Goal: Transaction & Acquisition: Purchase product/service

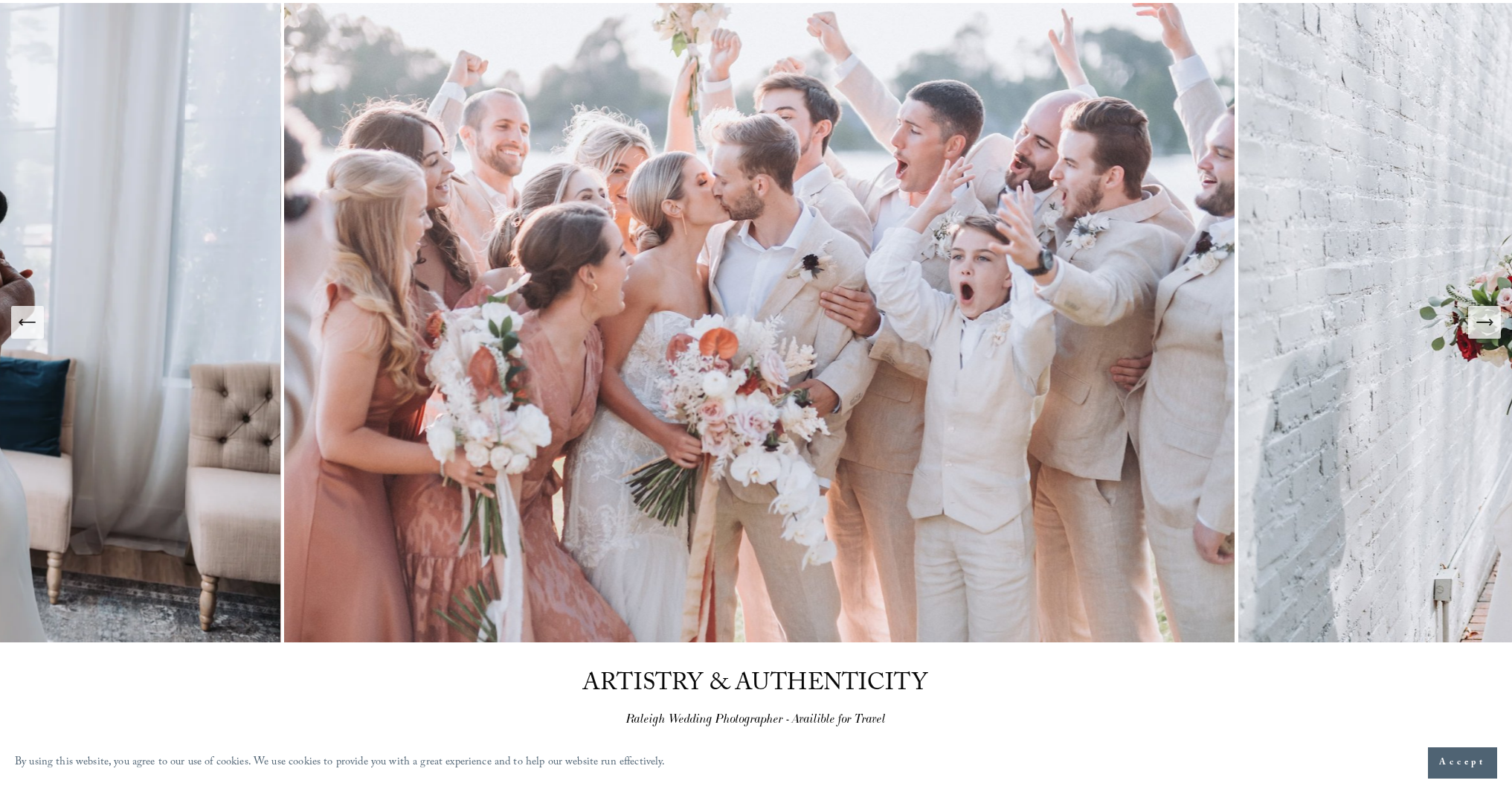
scroll to position [133, 0]
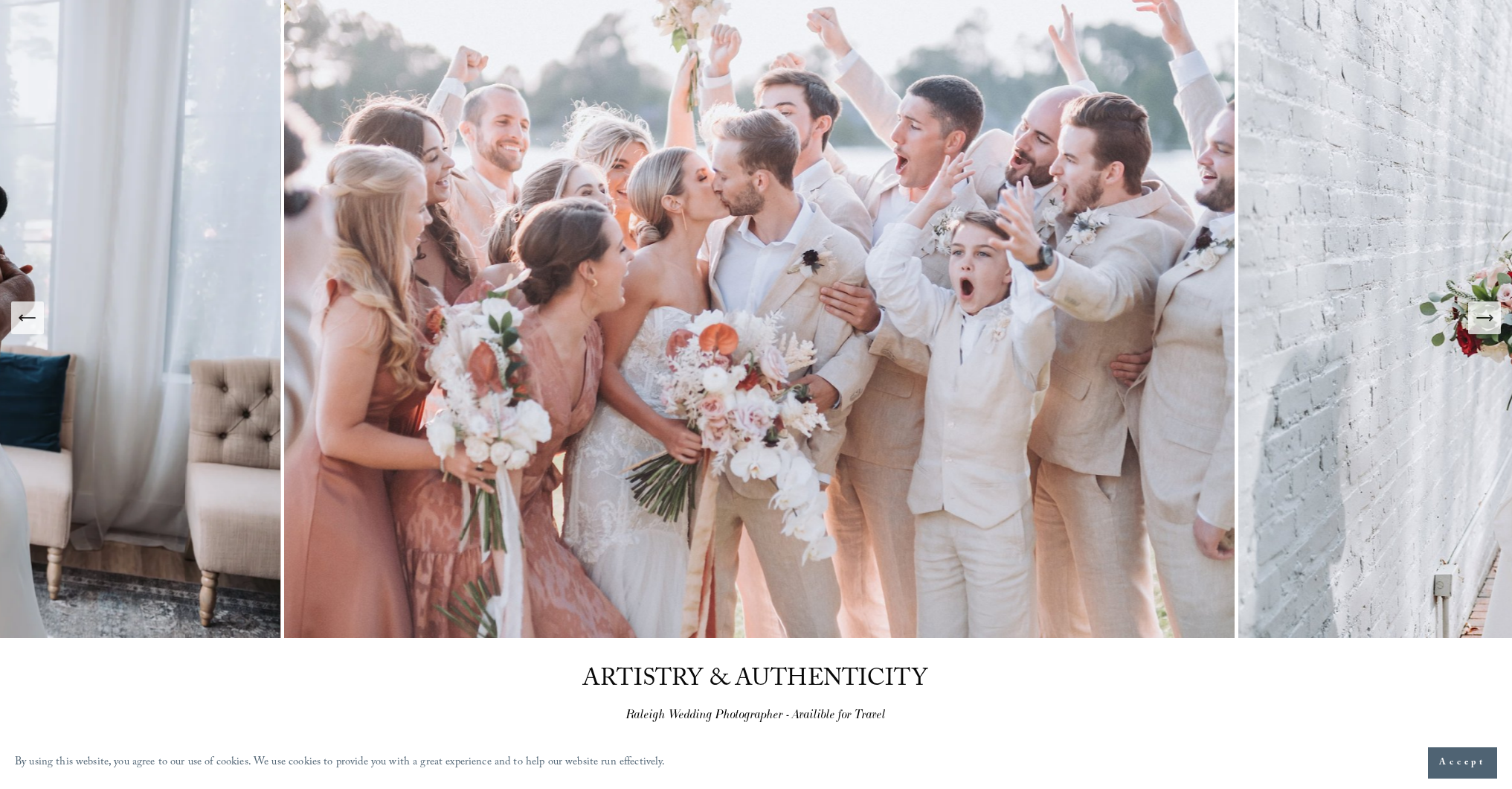
click at [1486, 333] on button "Next Slide" at bounding box center [1485, 318] width 33 height 33
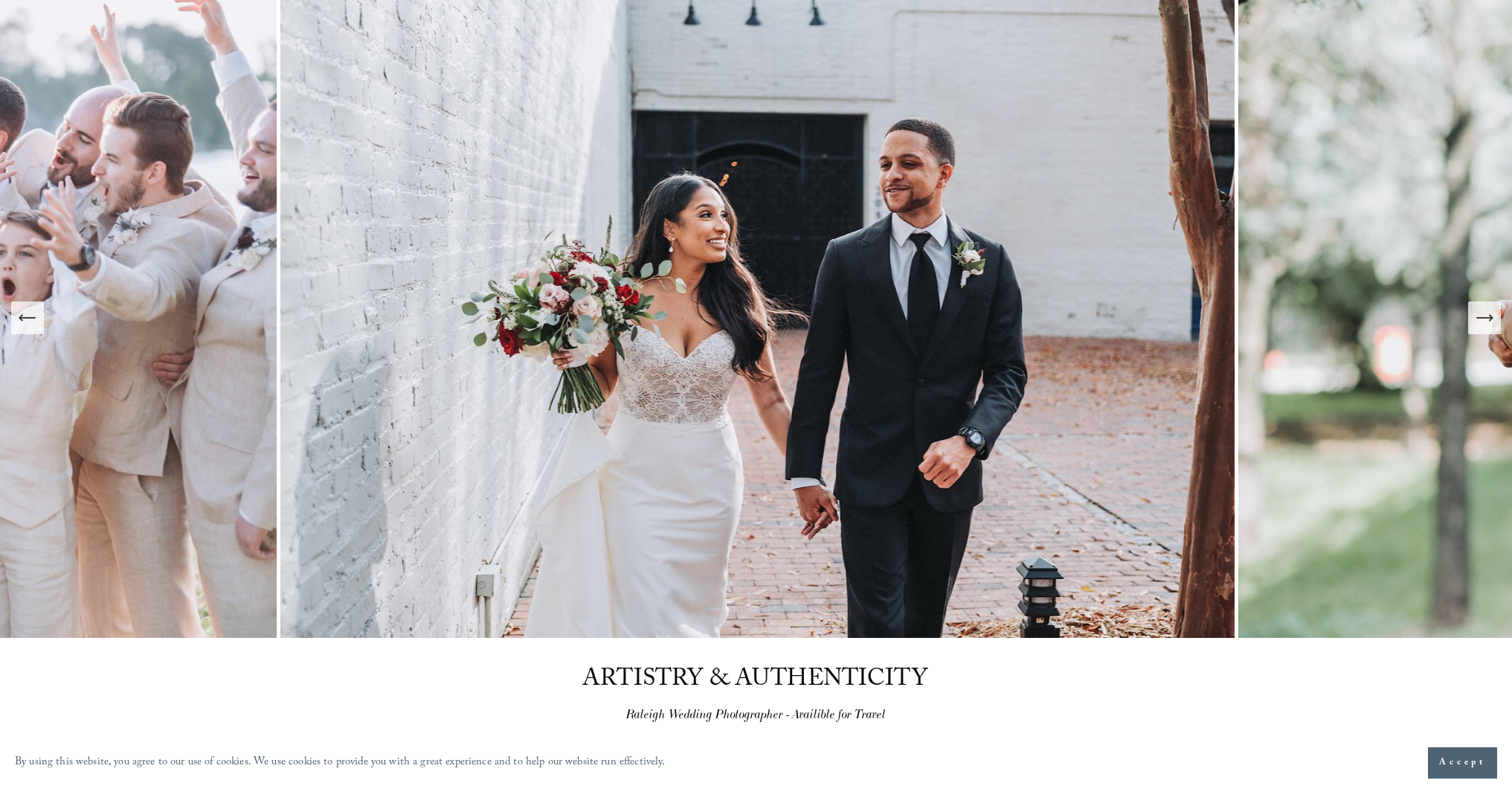
click at [1486, 333] on button "Next Slide" at bounding box center [1485, 318] width 33 height 33
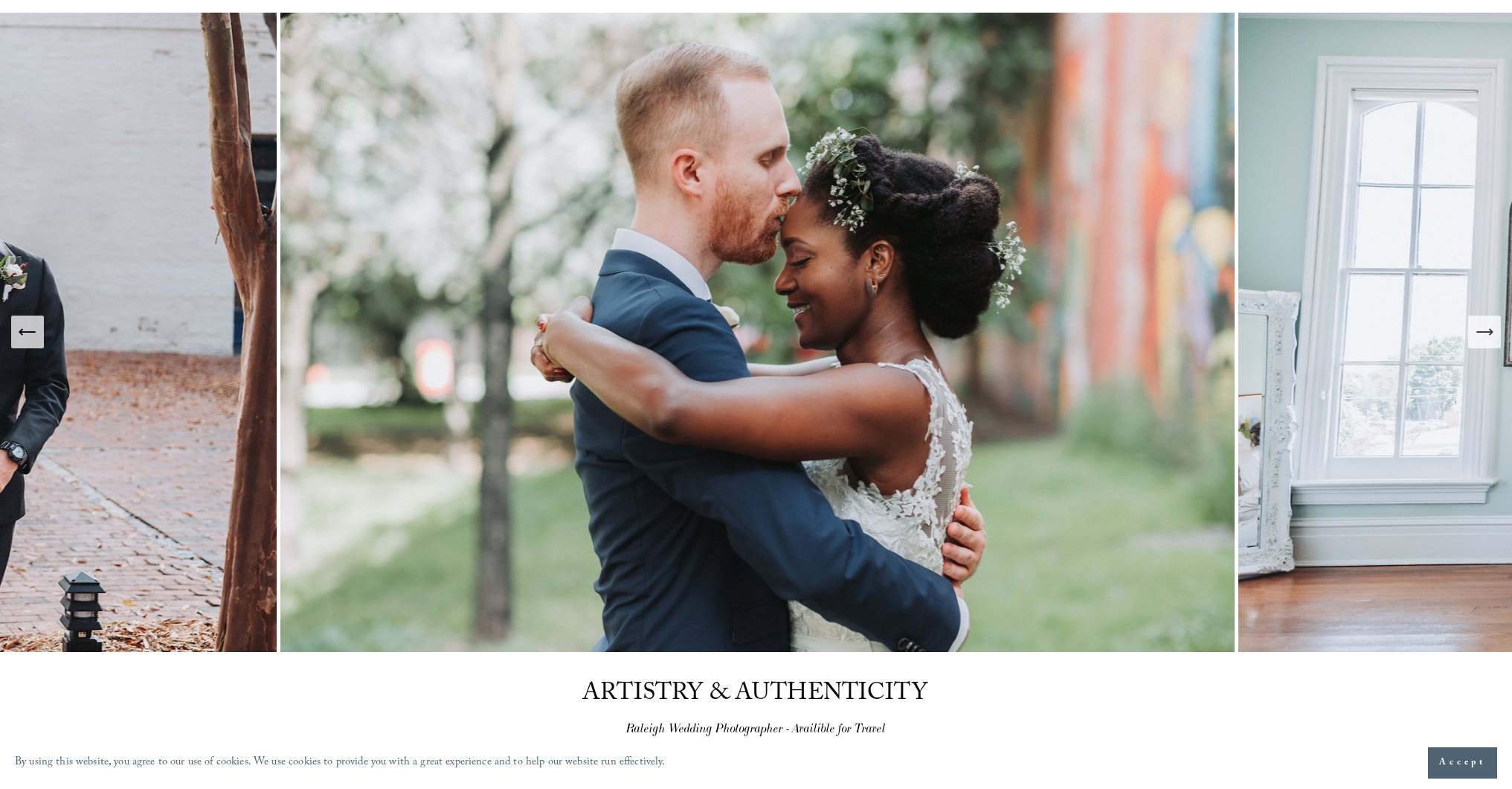
click at [1486, 333] on icon "Next Slide" at bounding box center [1484, 331] width 21 height 21
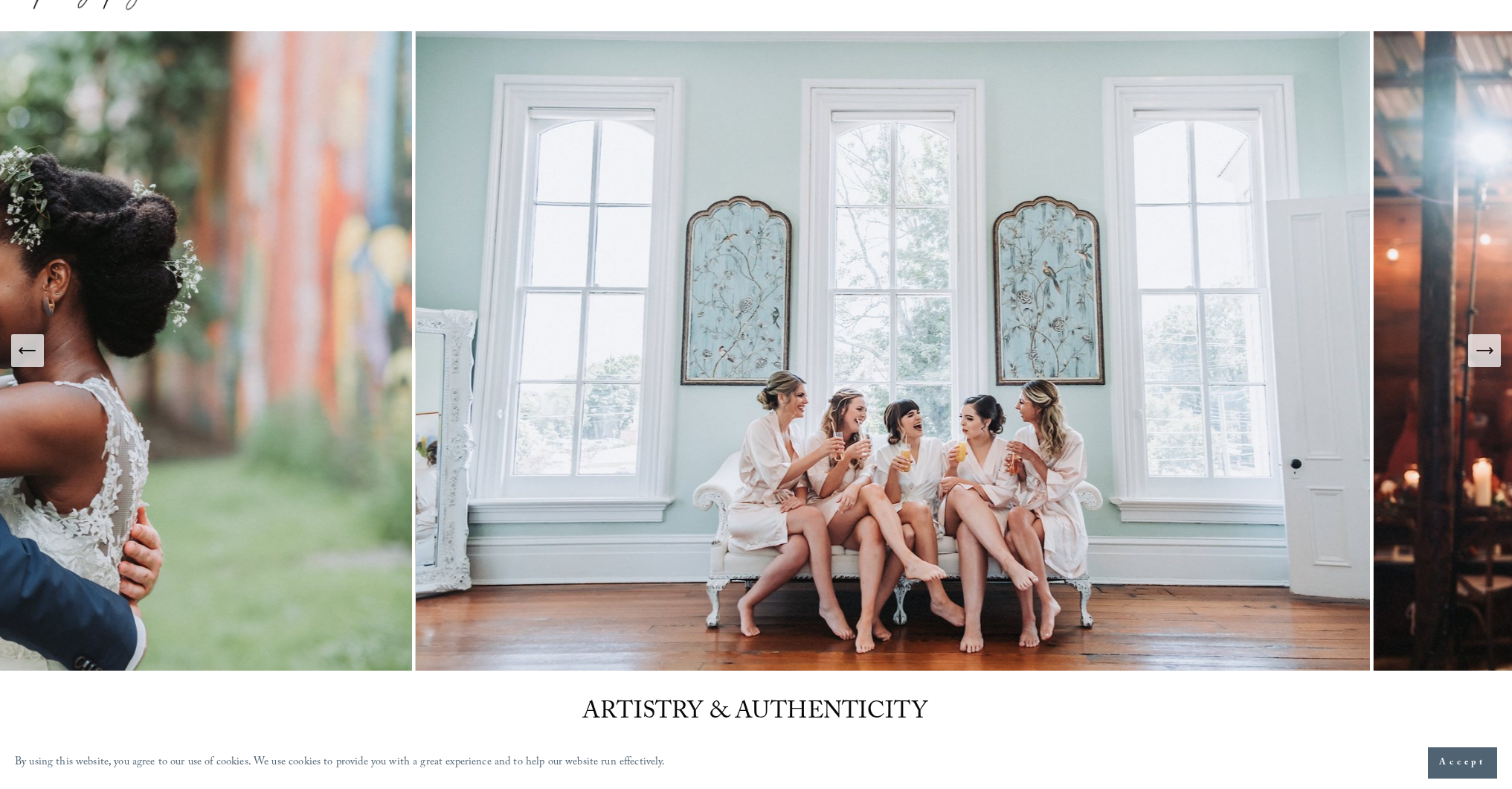
scroll to position [99, 0]
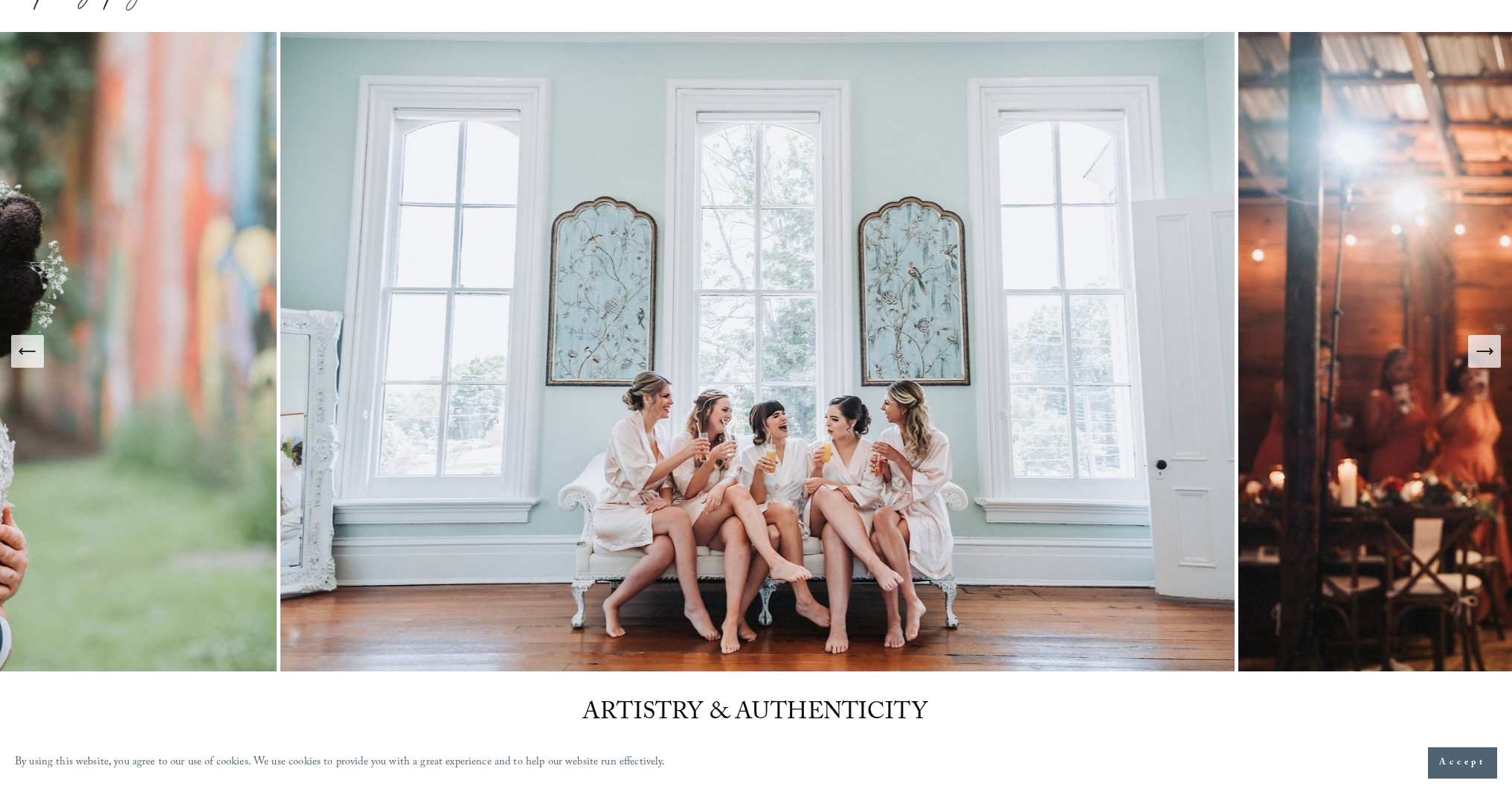
click at [1481, 356] on icon "Next Slide" at bounding box center [1484, 350] width 21 height 21
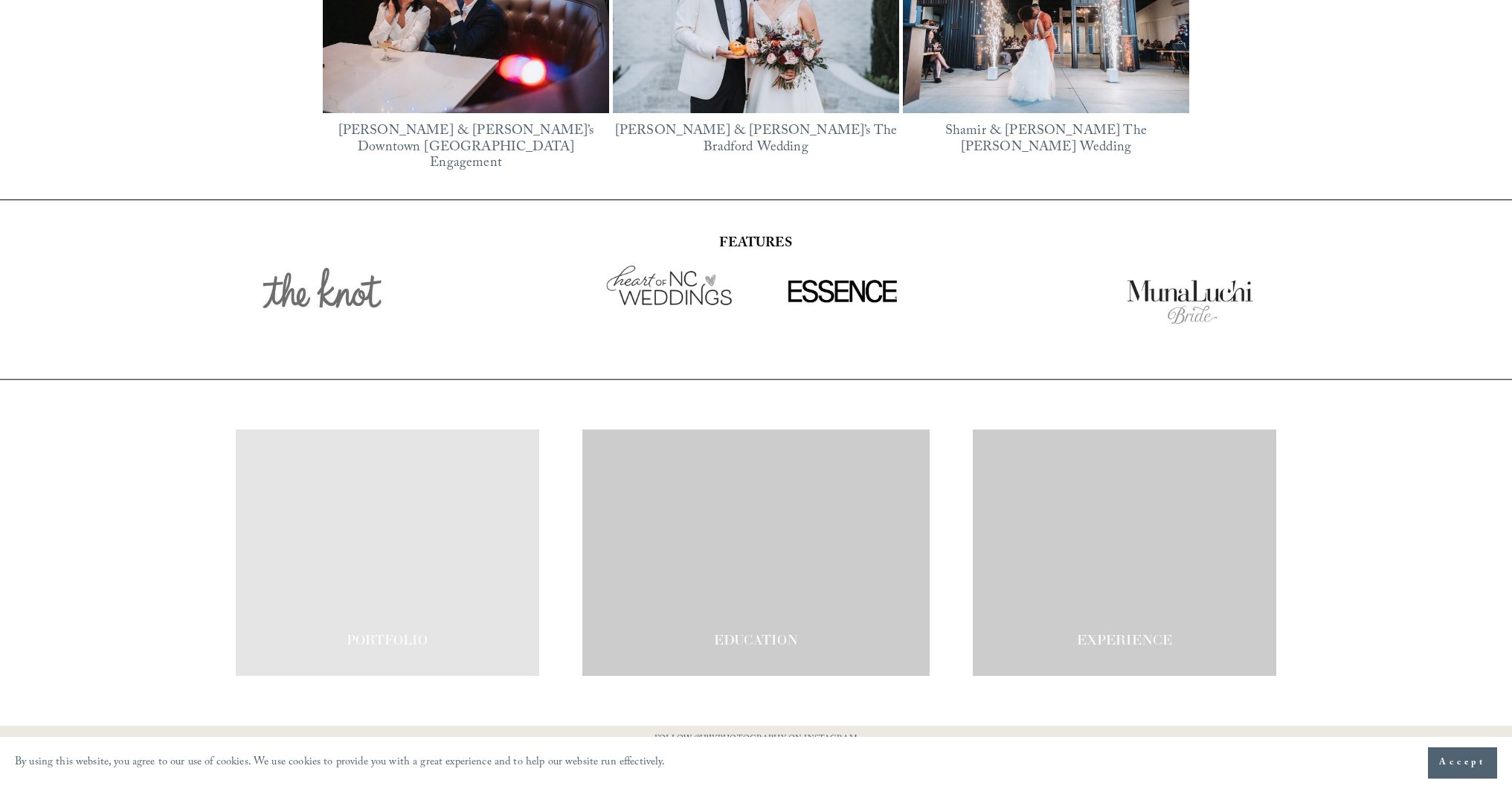
scroll to position [2623, 0]
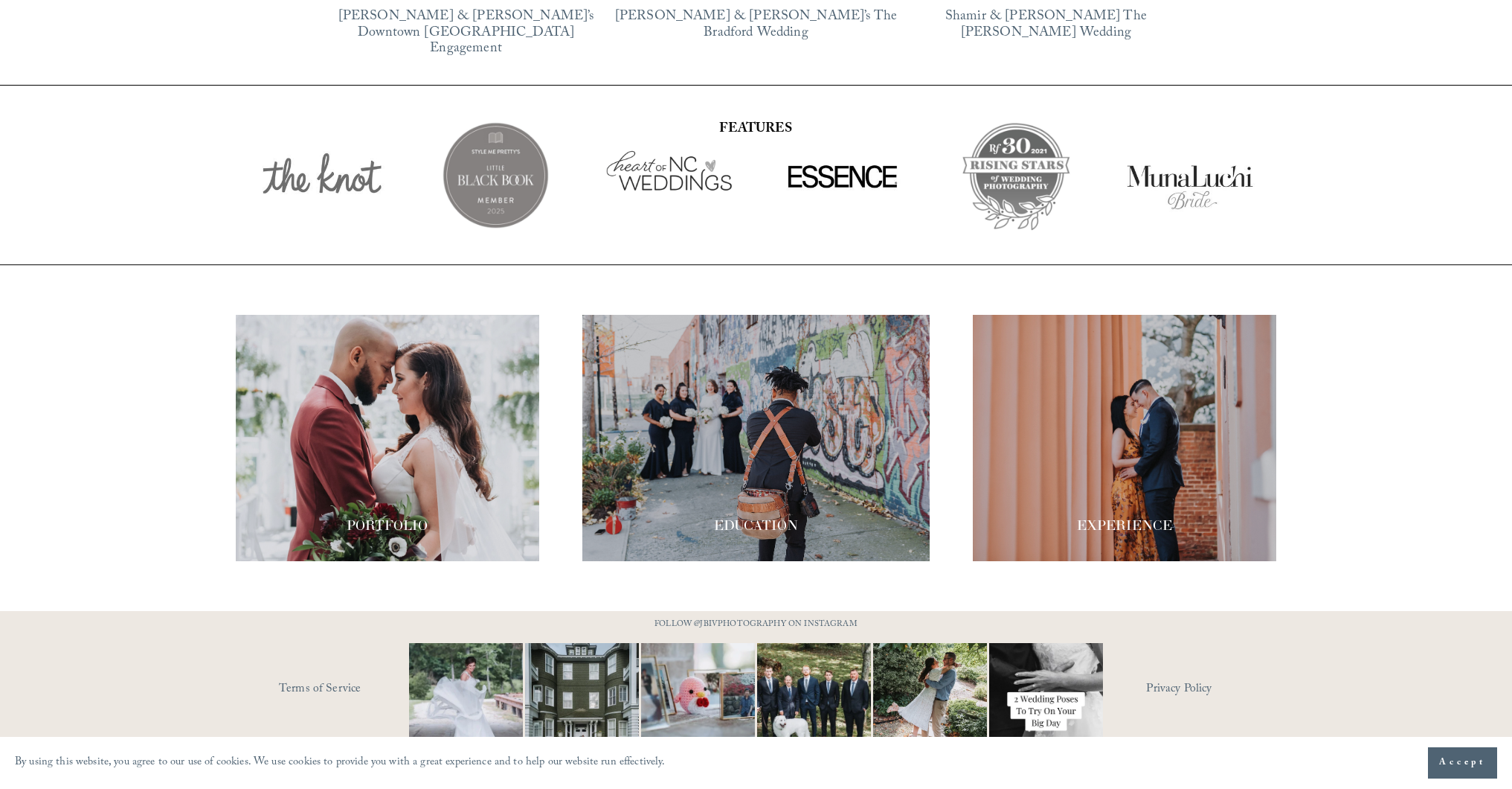
click at [760, 517] on span "EDUCATION" at bounding box center [756, 525] width 84 height 17
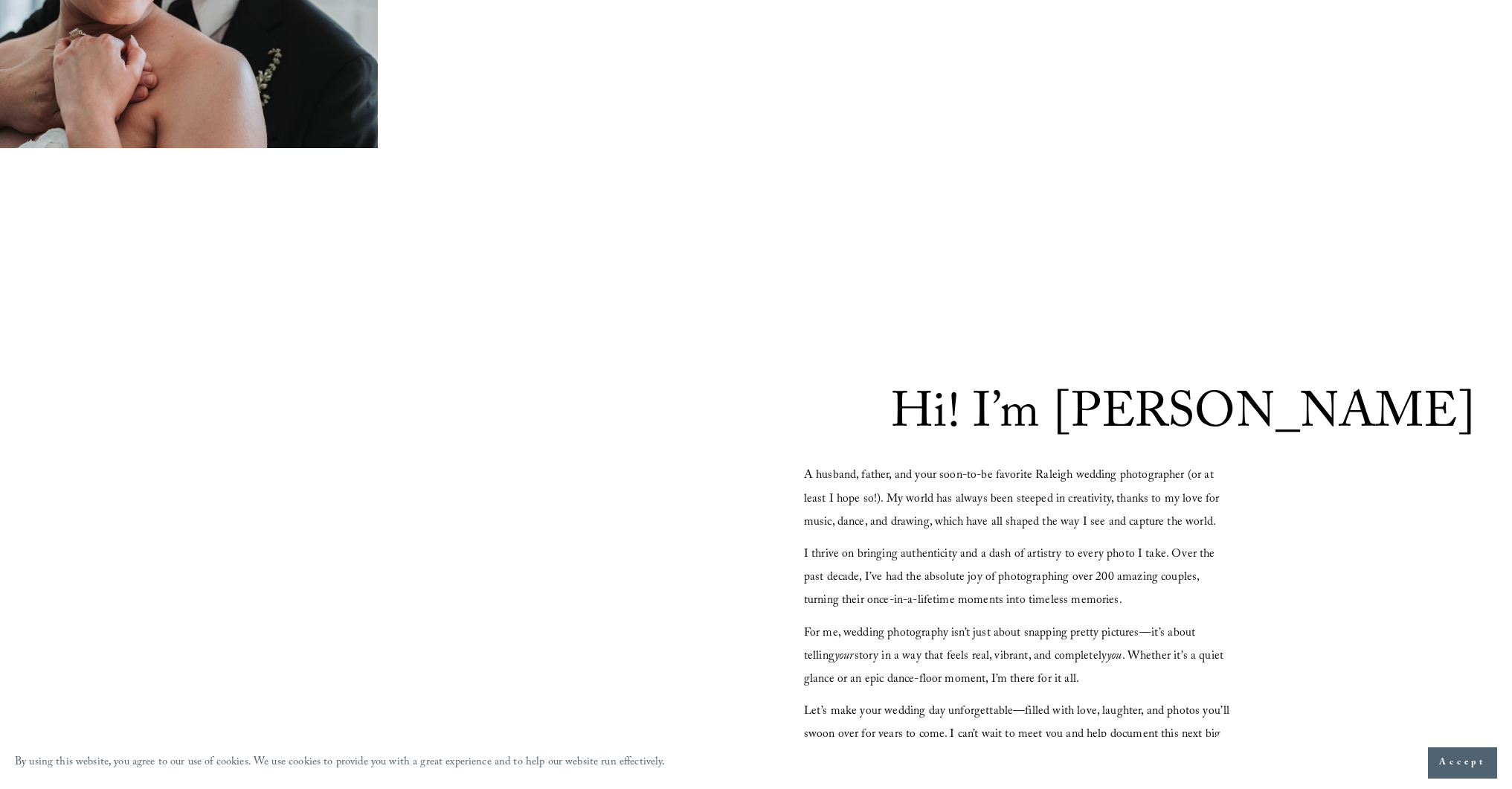
scroll to position [0, 0]
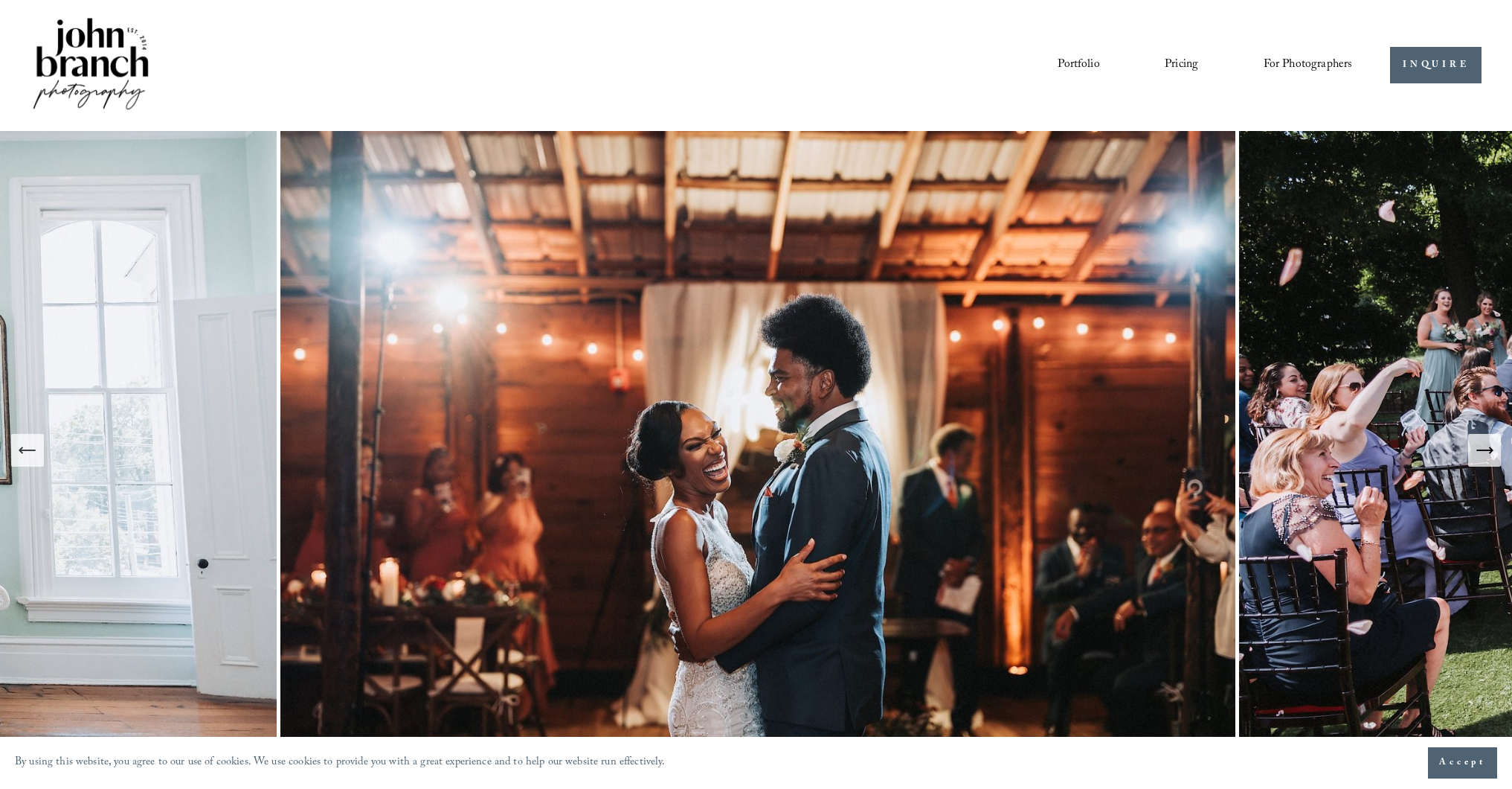
click at [1321, 63] on span "For Photographers" at bounding box center [1308, 64] width 89 height 23
click at [0, 0] on span "Presets" at bounding box center [0, 0] width 0 height 0
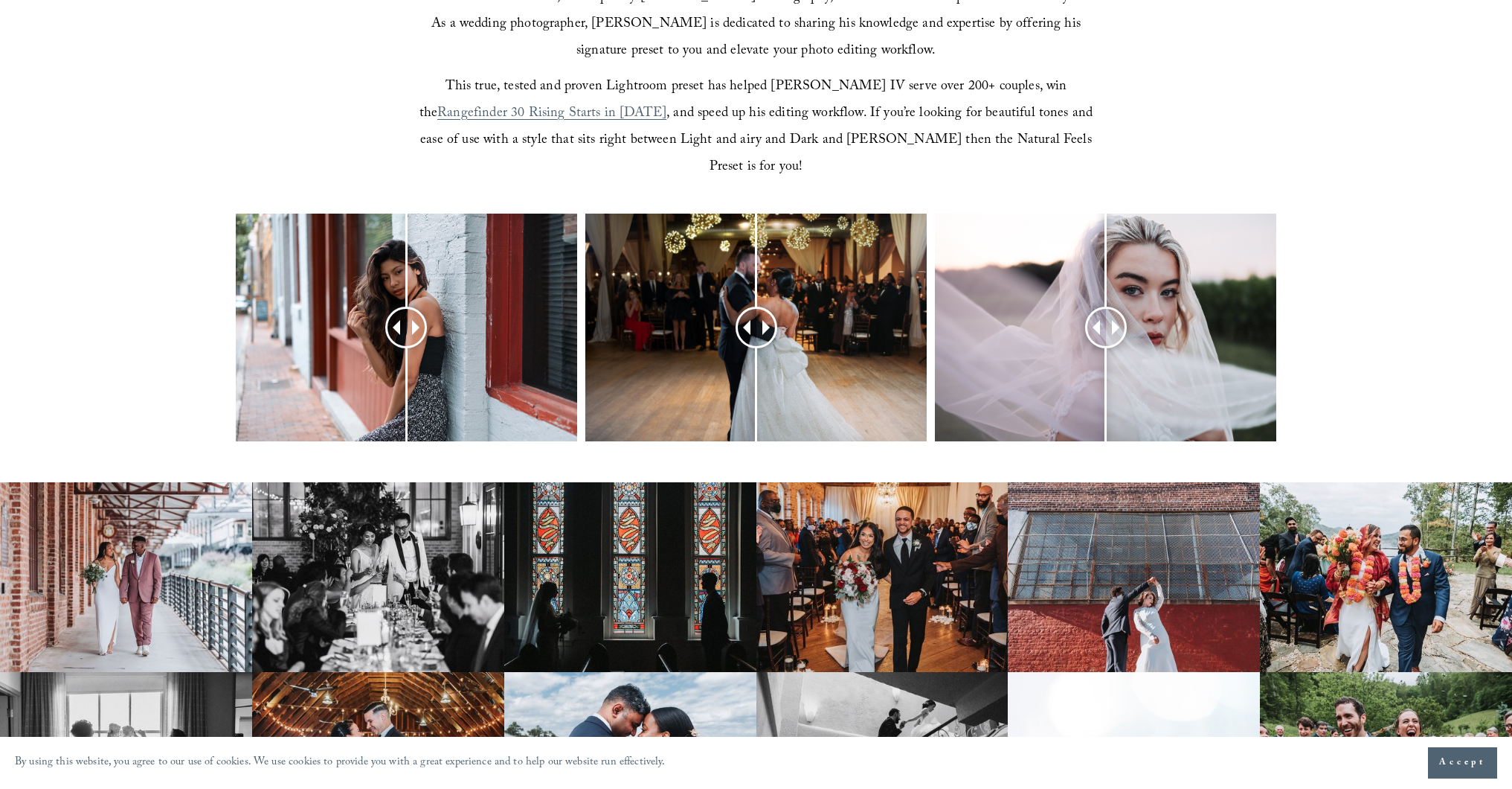
scroll to position [586, 0]
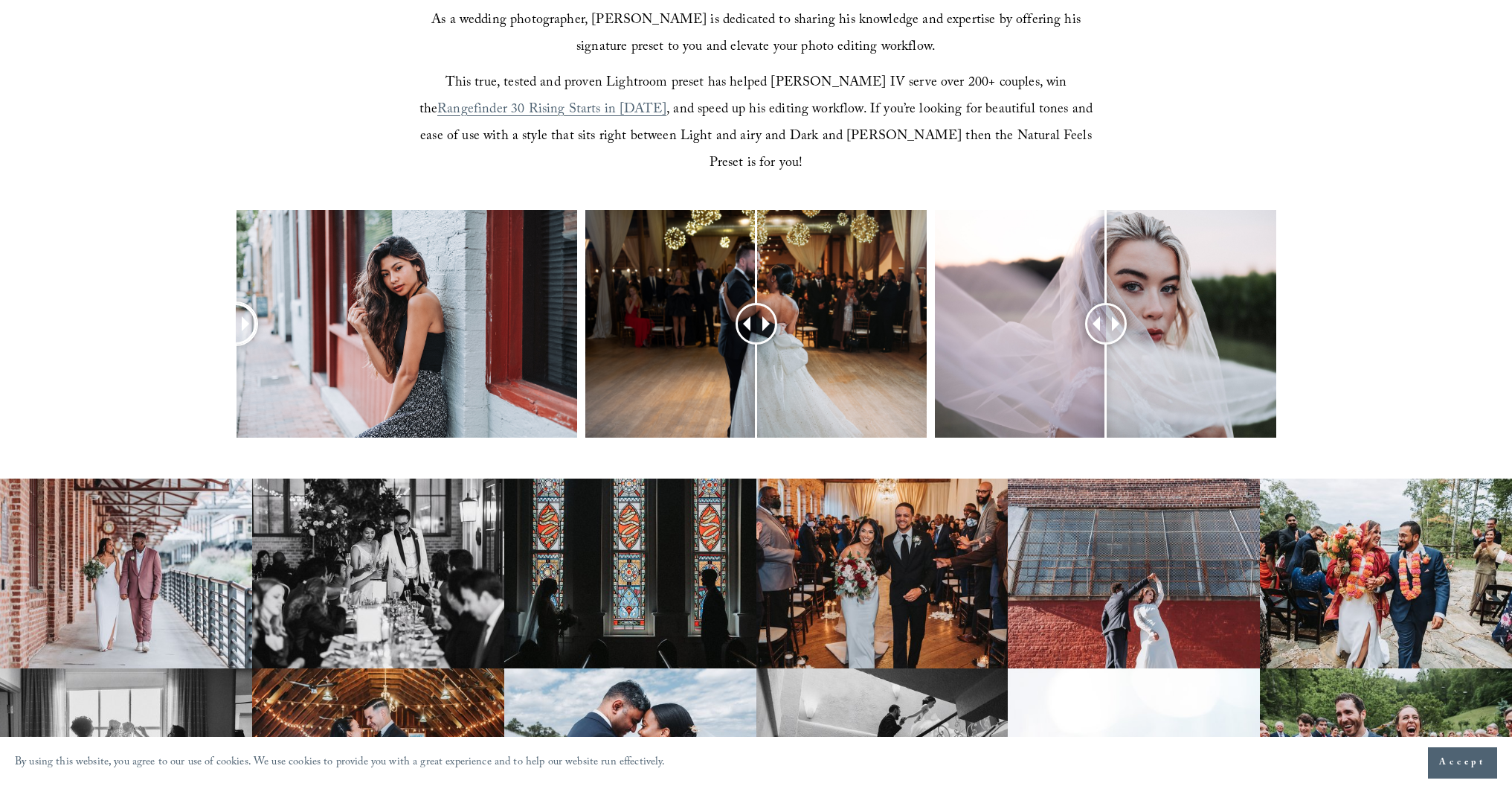
drag, startPoint x: 406, startPoint y: 305, endPoint x: 230, endPoint y: 311, distance: 176.1
click at [230, 311] on div at bounding box center [756, 343] width 1512 height 267
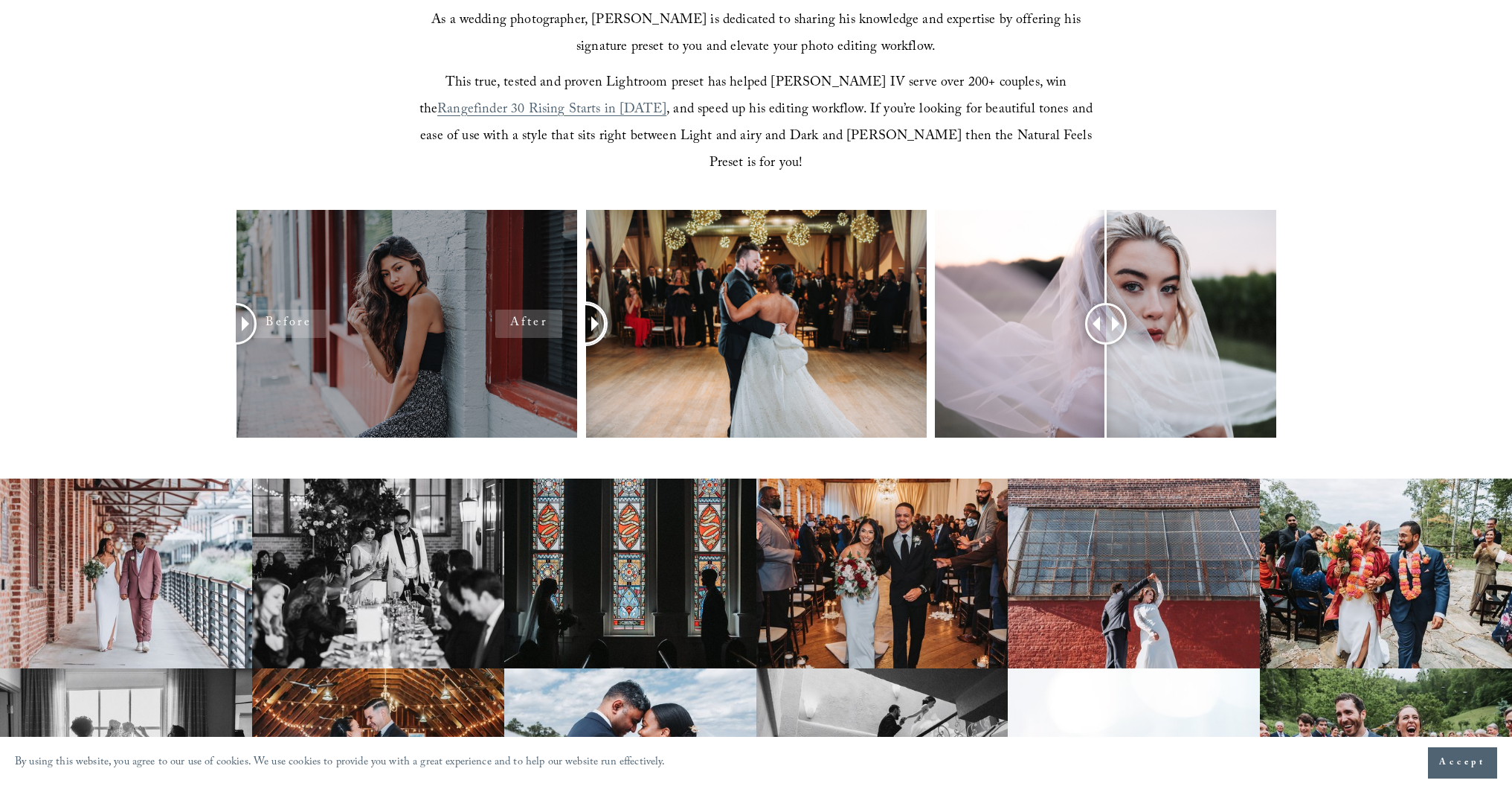
drag, startPoint x: 761, startPoint y: 298, endPoint x: 538, endPoint y: 311, distance: 223.4
click at [539, 311] on div at bounding box center [756, 343] width 1512 height 267
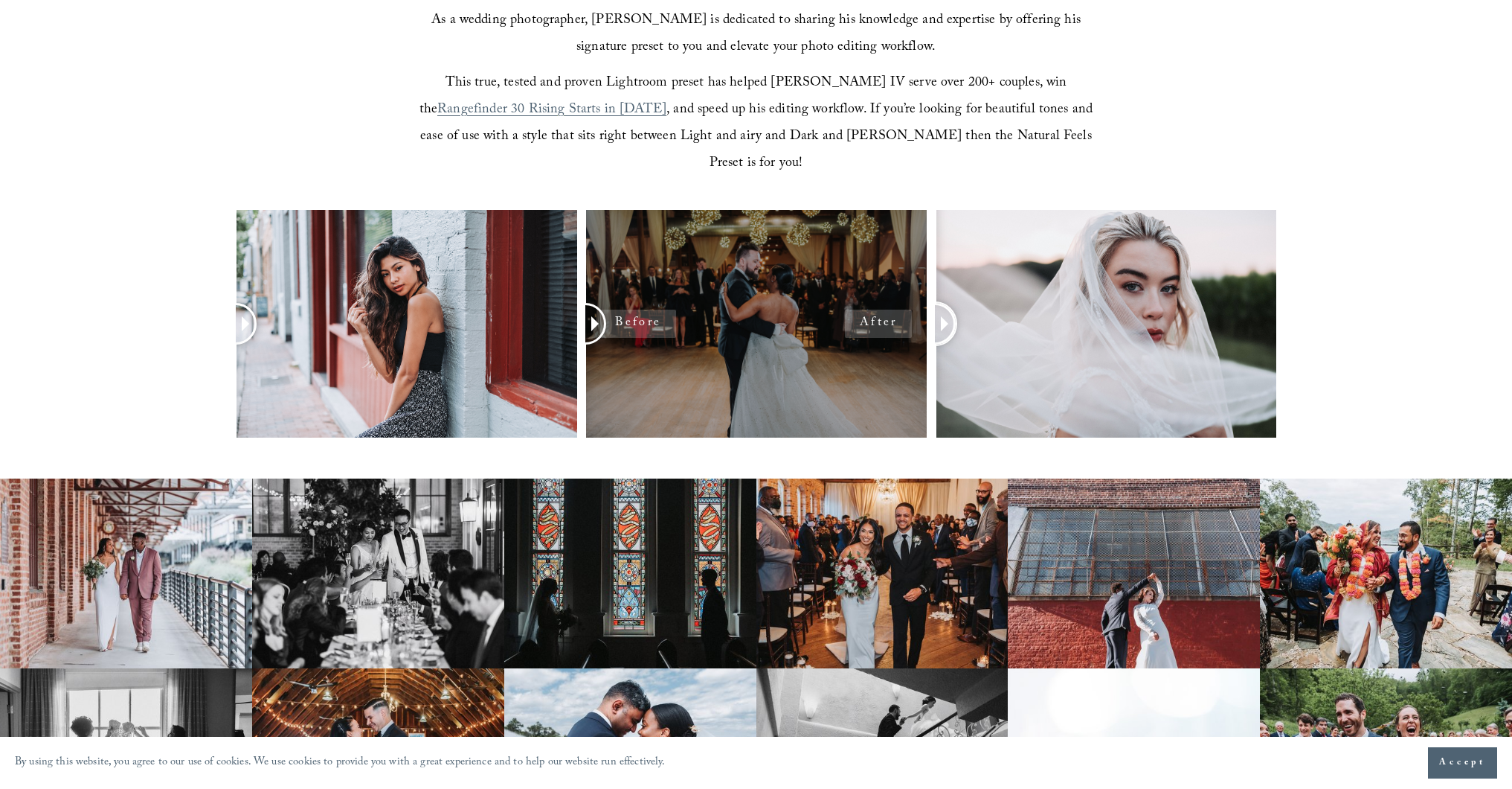
drag, startPoint x: 1105, startPoint y: 306, endPoint x: 844, endPoint y: 321, distance: 261.4
click at [857, 323] on div at bounding box center [756, 343] width 1512 height 267
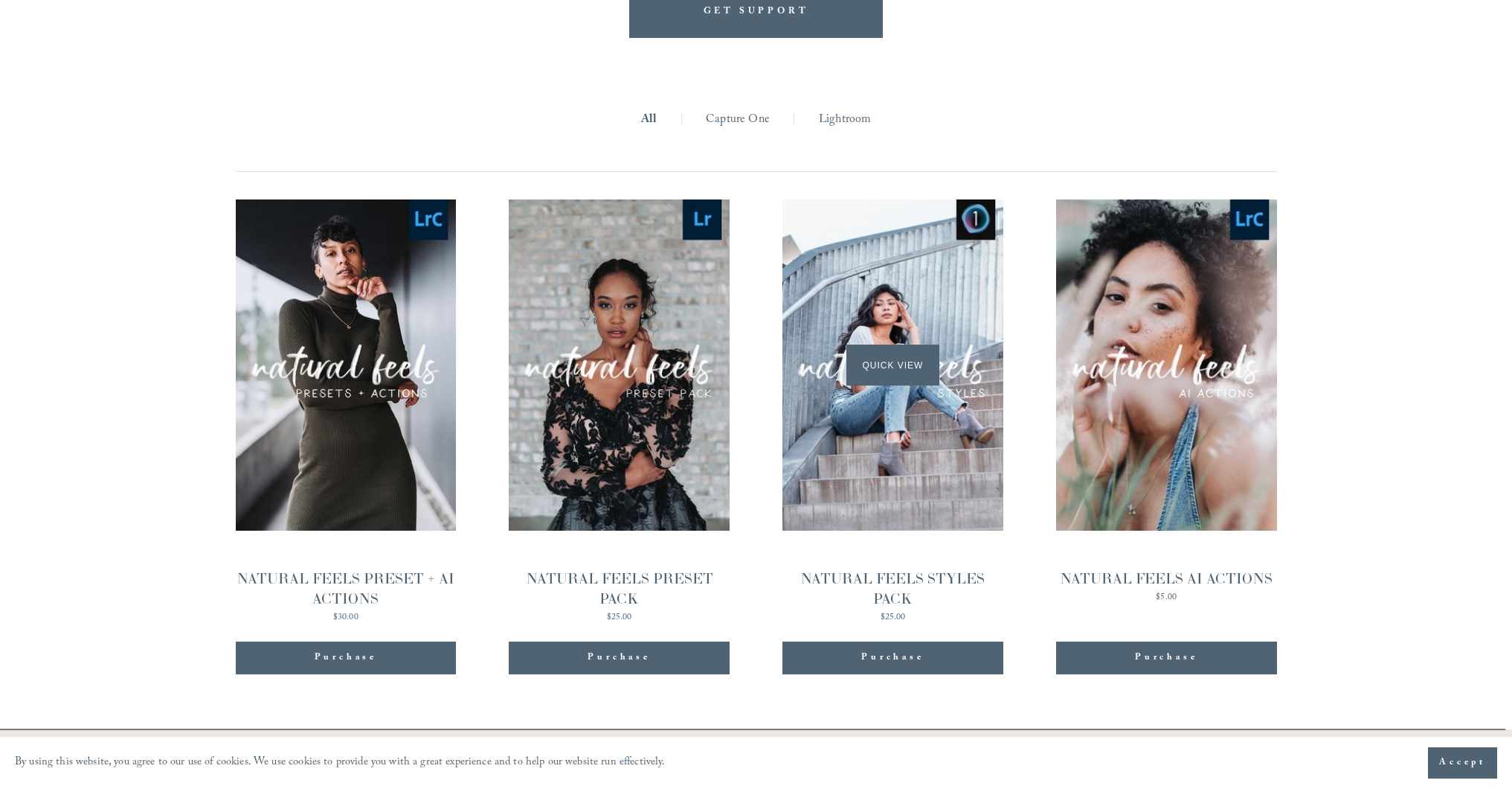
scroll to position [1519, 0]
click at [875, 109] on li "Lightroom |" at bounding box center [845, 120] width 97 height 23
click at [855, 109] on link "Lightroom" at bounding box center [844, 120] width 52 height 23
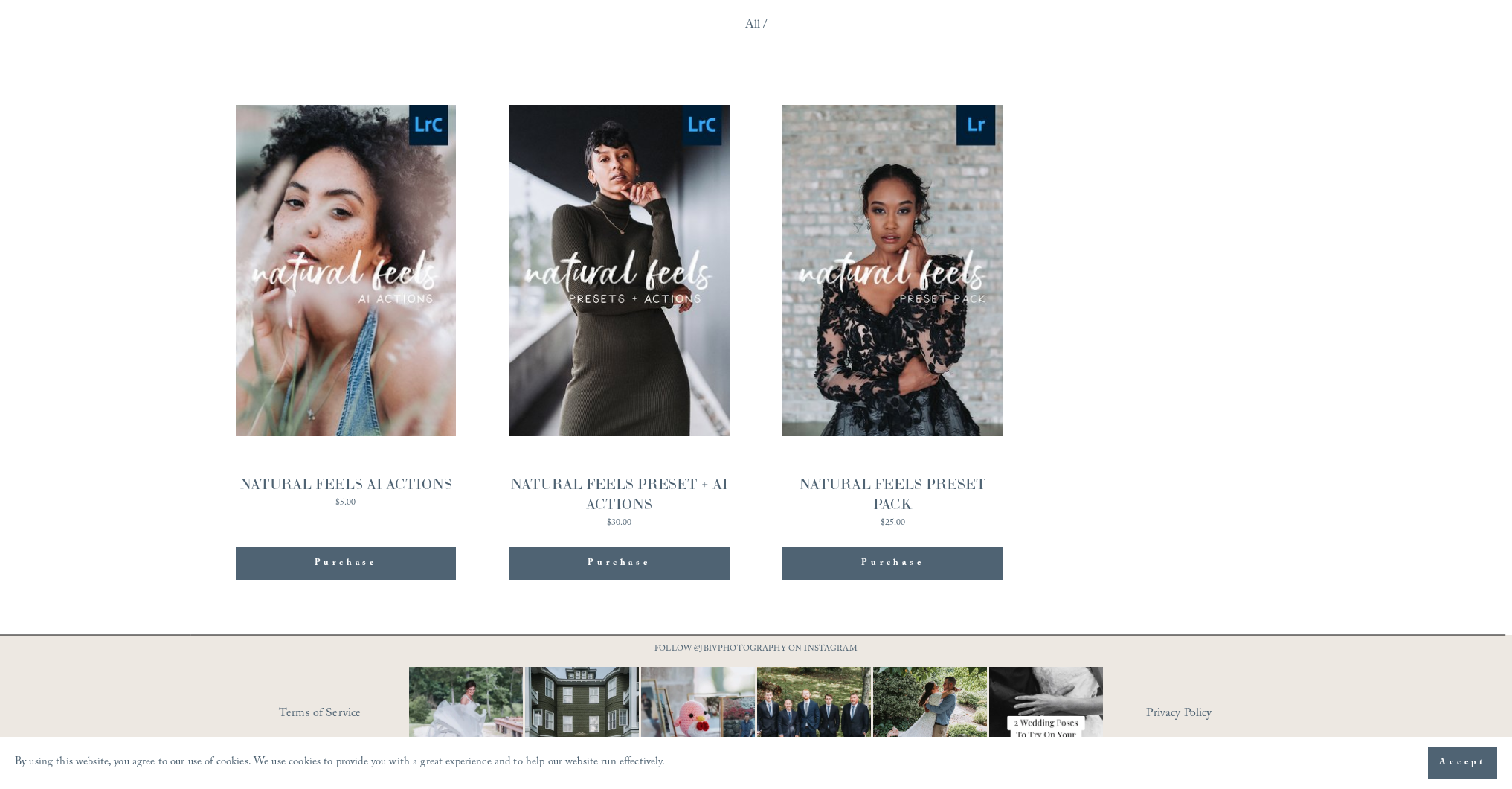
scroll to position [1597, 0]
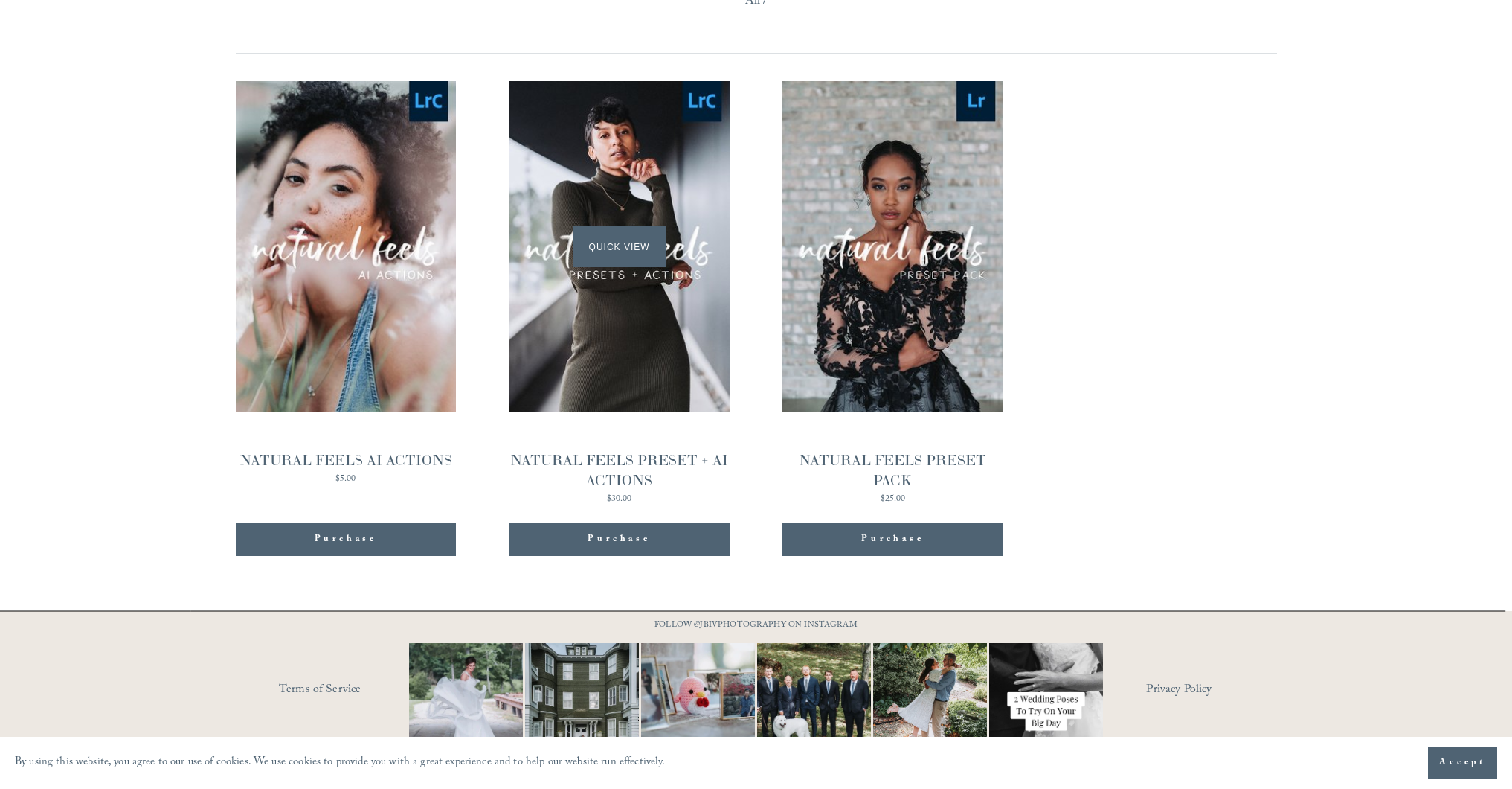
click at [633, 324] on div "Quick View" at bounding box center [619, 246] width 221 height 331
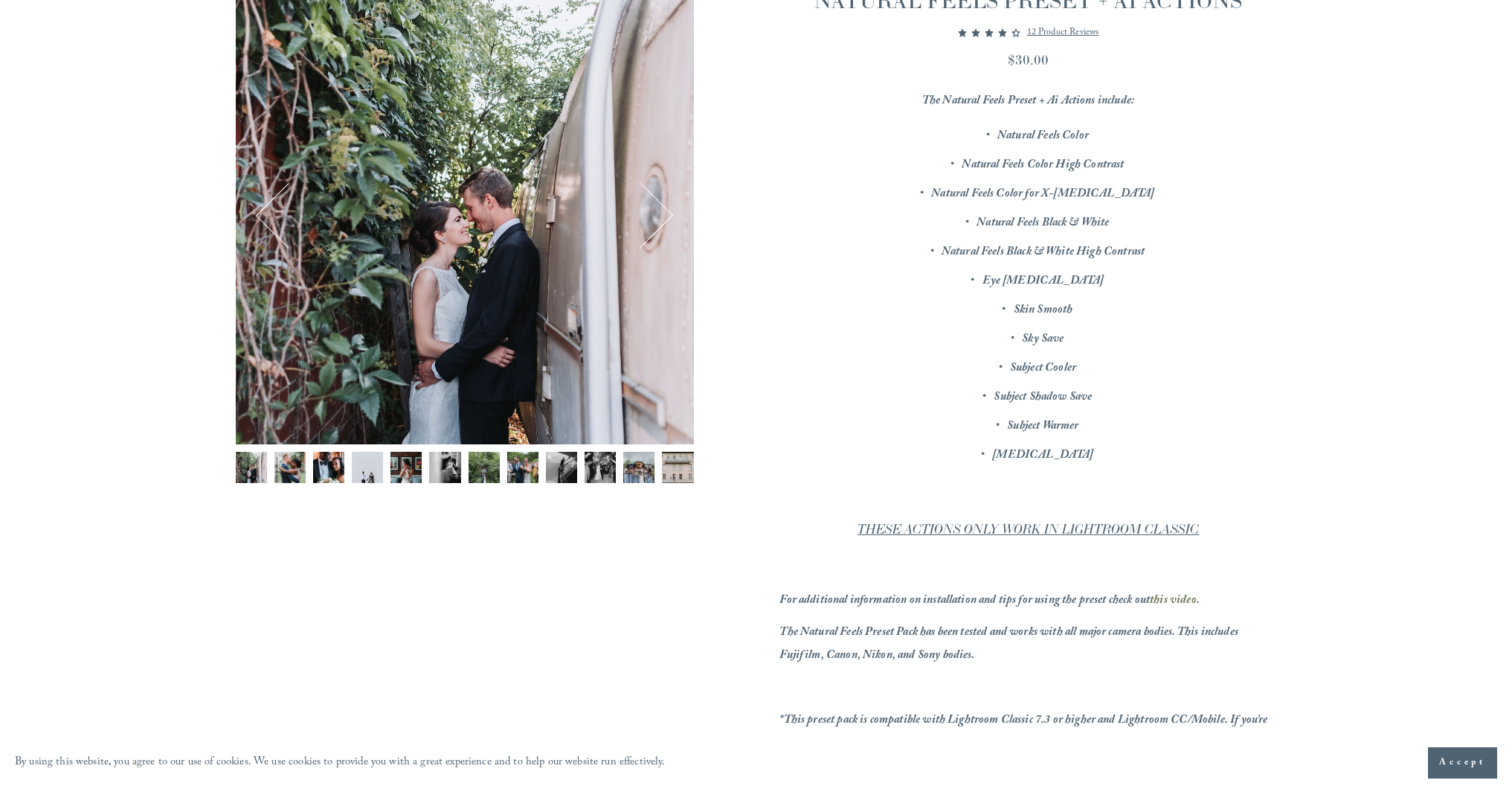
scroll to position [229, 0]
drag, startPoint x: 970, startPoint y: 253, endPoint x: 1066, endPoint y: 254, distance: 96.0
click at [1065, 254] on em "Natural Feels Black & White High Contrast" at bounding box center [1044, 254] width 203 height 20
drag, startPoint x: 1027, startPoint y: 312, endPoint x: 1054, endPoint y: 315, distance: 27.2
click at [1061, 312] on em "Skin Smooth" at bounding box center [1044, 312] width 60 height 20
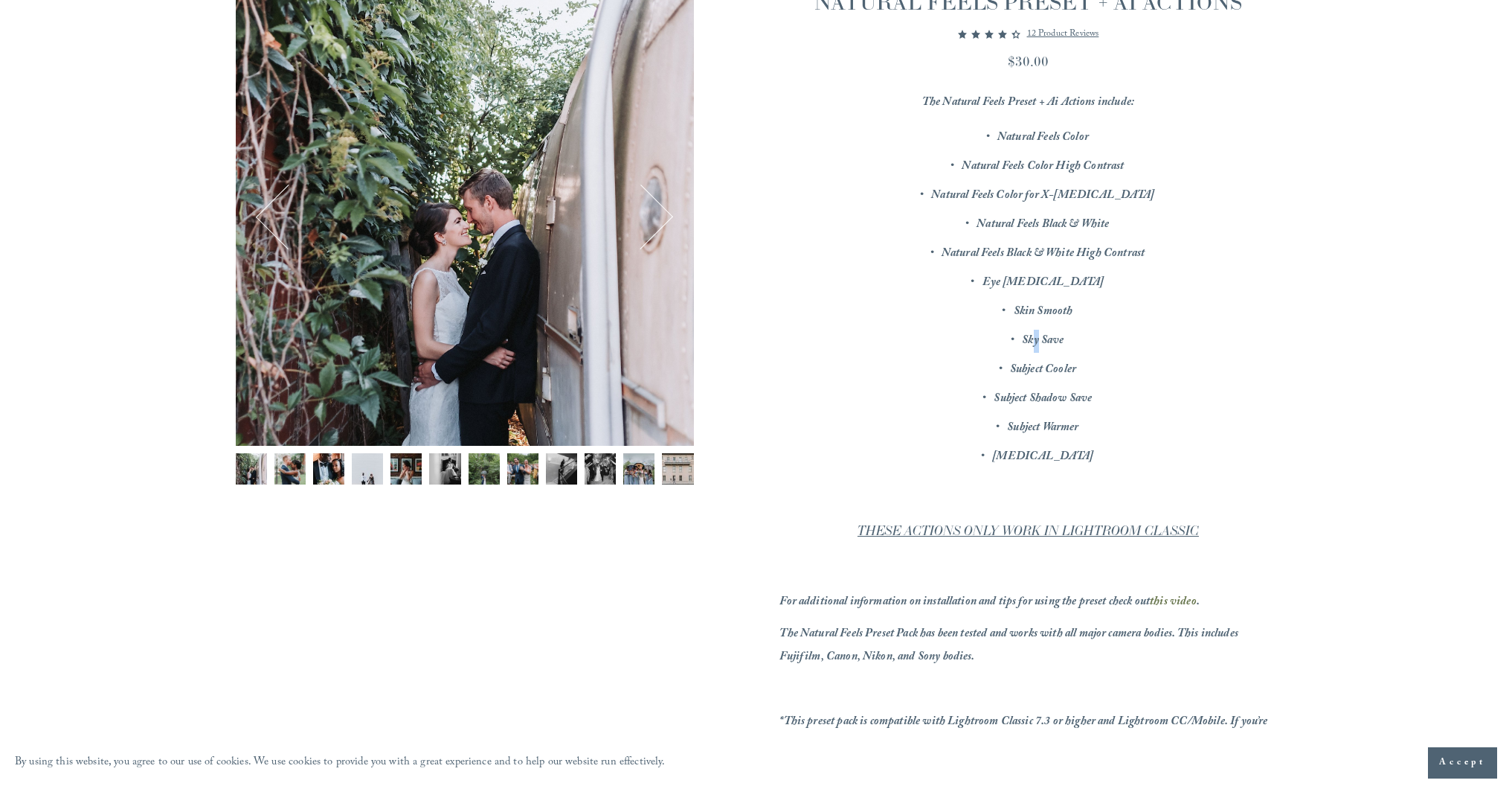
drag, startPoint x: 1032, startPoint y: 337, endPoint x: 1042, endPoint y: 340, distance: 10.4
click at [1040, 339] on em "Sky Save" at bounding box center [1043, 341] width 42 height 20
drag, startPoint x: 1056, startPoint y: 373, endPoint x: 1063, endPoint y: 381, distance: 10.6
click at [1061, 373] on em "Subject Cooler" at bounding box center [1043, 370] width 66 height 20
drag, startPoint x: 1016, startPoint y: 402, endPoint x: 1080, endPoint y: 406, distance: 64.1
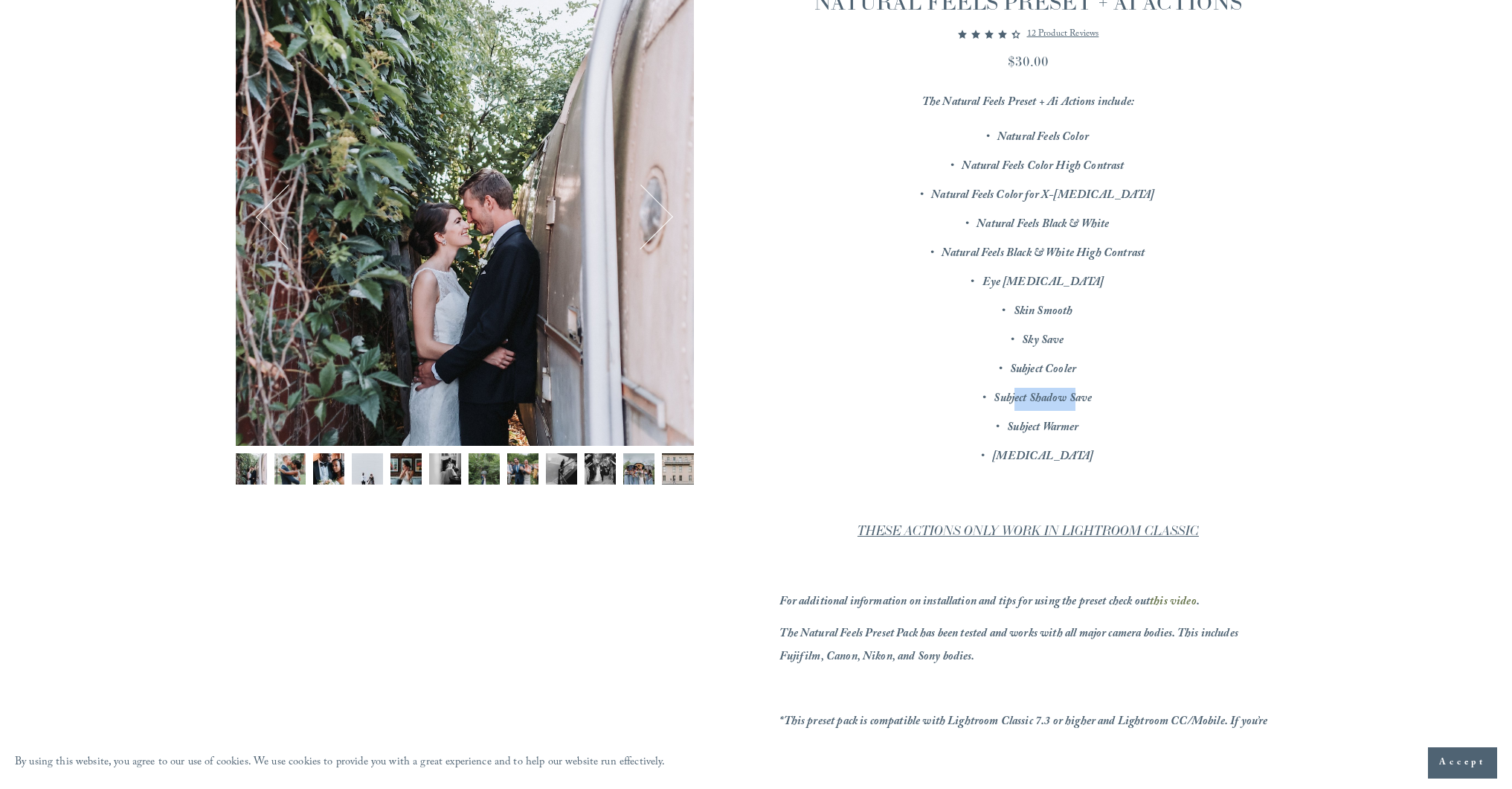
click at [1082, 403] on em "Subject Shadow Save" at bounding box center [1043, 399] width 98 height 20
drag, startPoint x: 1030, startPoint y: 429, endPoint x: 1055, endPoint y: 429, distance: 25.0
click at [1055, 429] on em "Subject Warmer" at bounding box center [1043, 429] width 72 height 20
drag, startPoint x: 1022, startPoint y: 456, endPoint x: 1070, endPoint y: 458, distance: 48.0
click at [1070, 458] on em "Teeth Whitening" at bounding box center [1042, 458] width 101 height 20
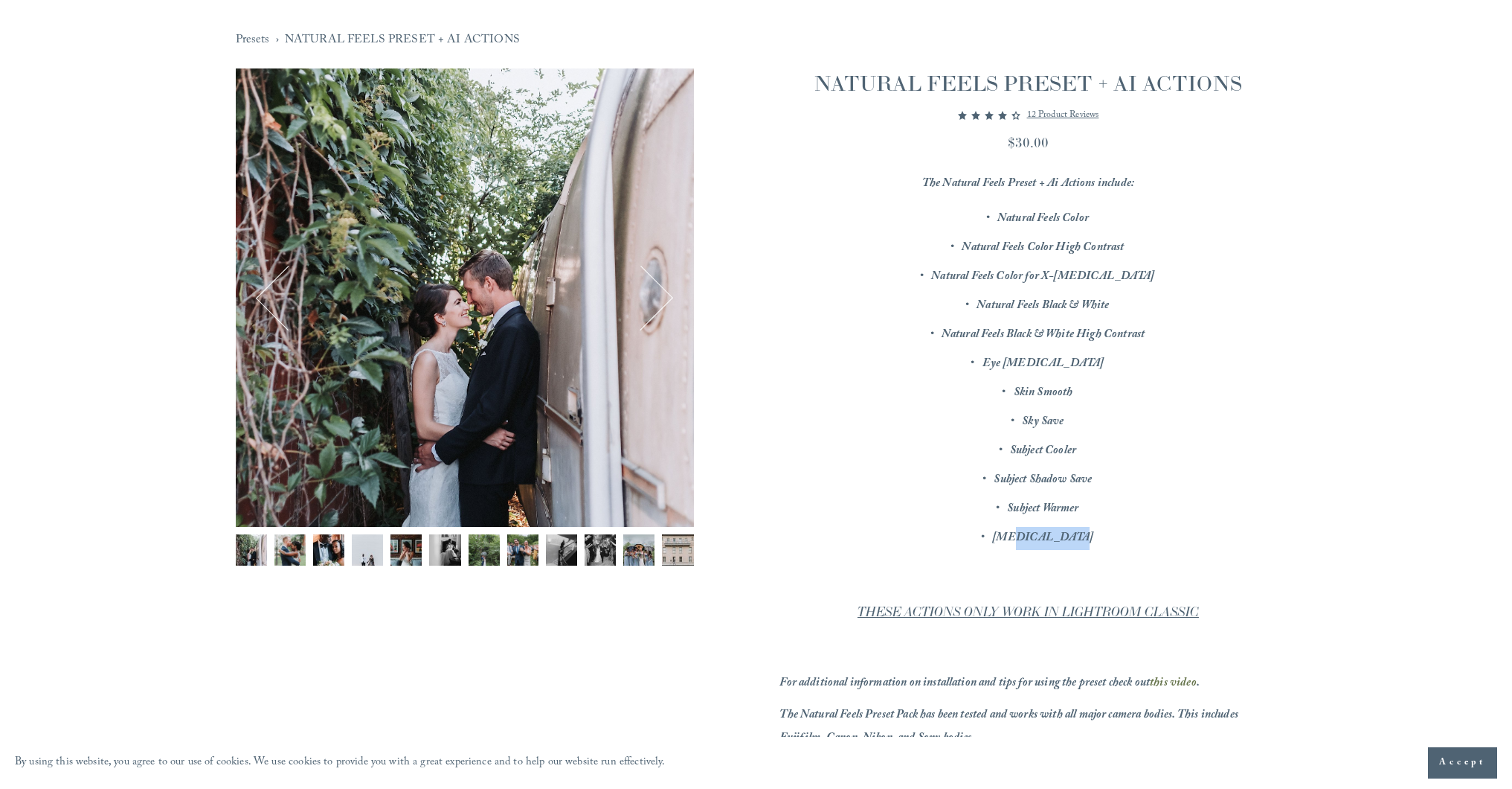
scroll to position [100, 0]
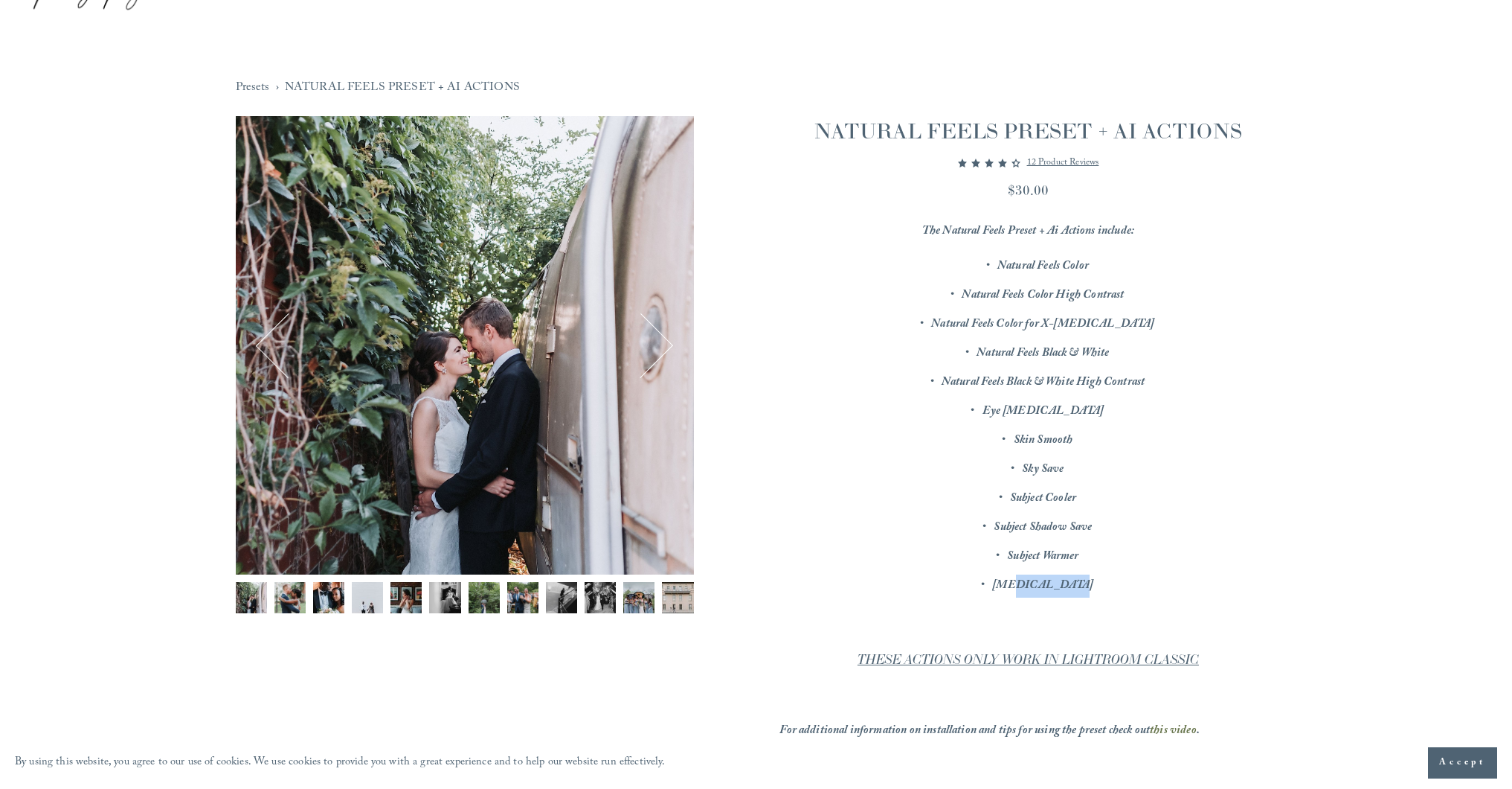
click at [473, 342] on div "Image 1 of 12" at bounding box center [465, 345] width 458 height 459
click at [669, 347] on button "Next" at bounding box center [641, 345] width 60 height 60
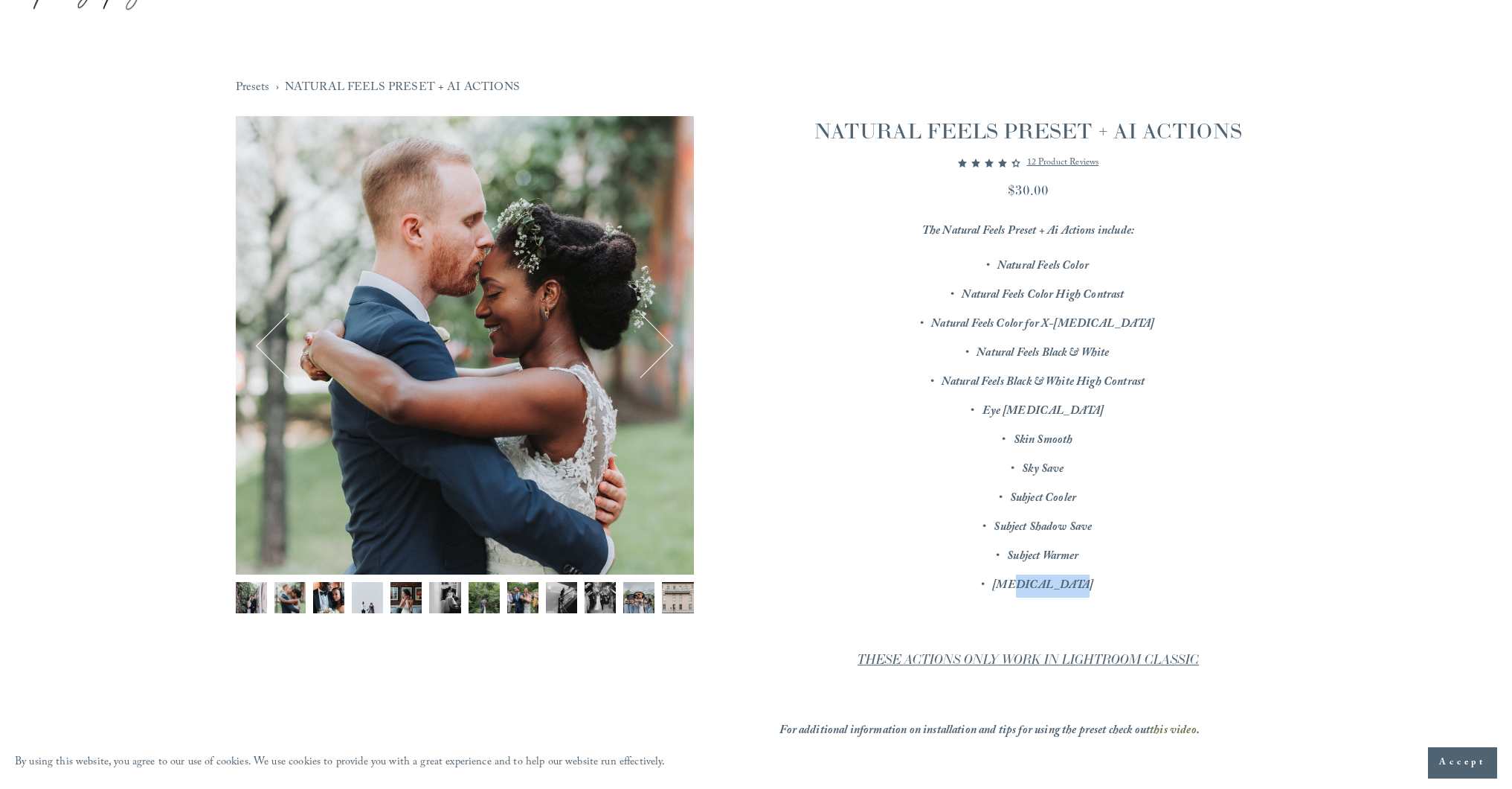
click at [669, 347] on button "Next" at bounding box center [641, 345] width 60 height 60
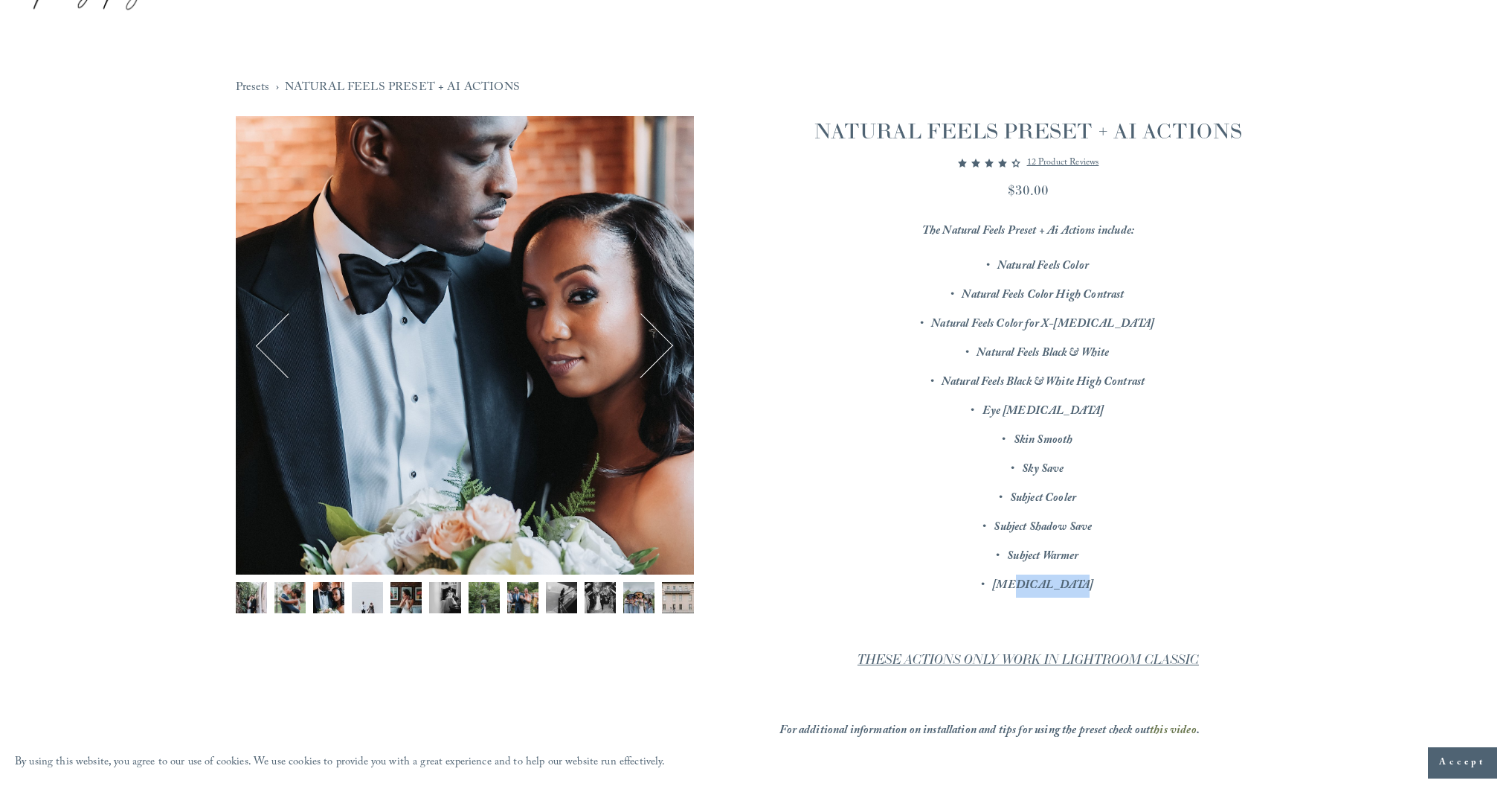
click at [669, 347] on button "Next" at bounding box center [641, 345] width 60 height 60
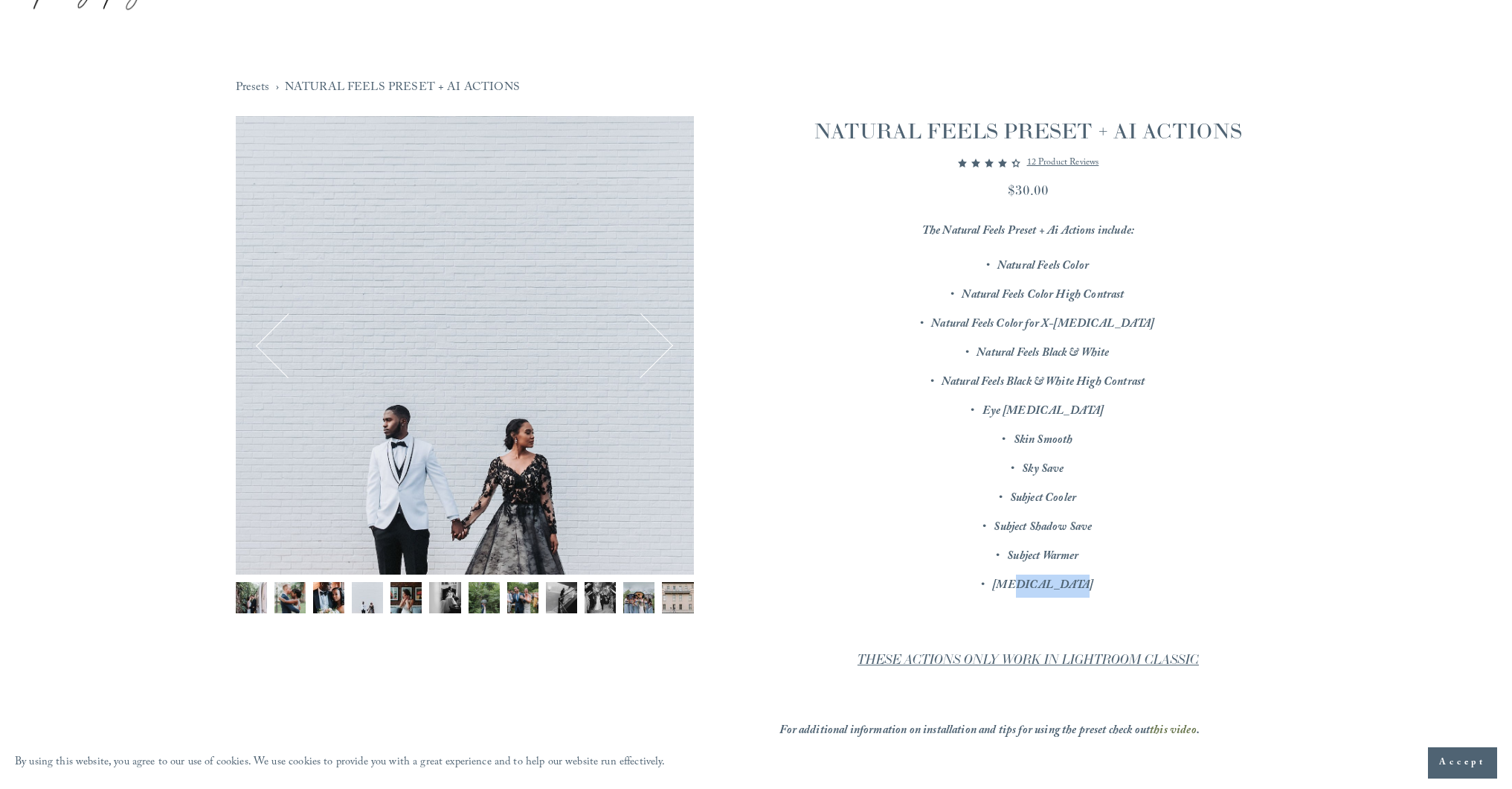
click at [669, 347] on button "Next" at bounding box center [641, 345] width 60 height 60
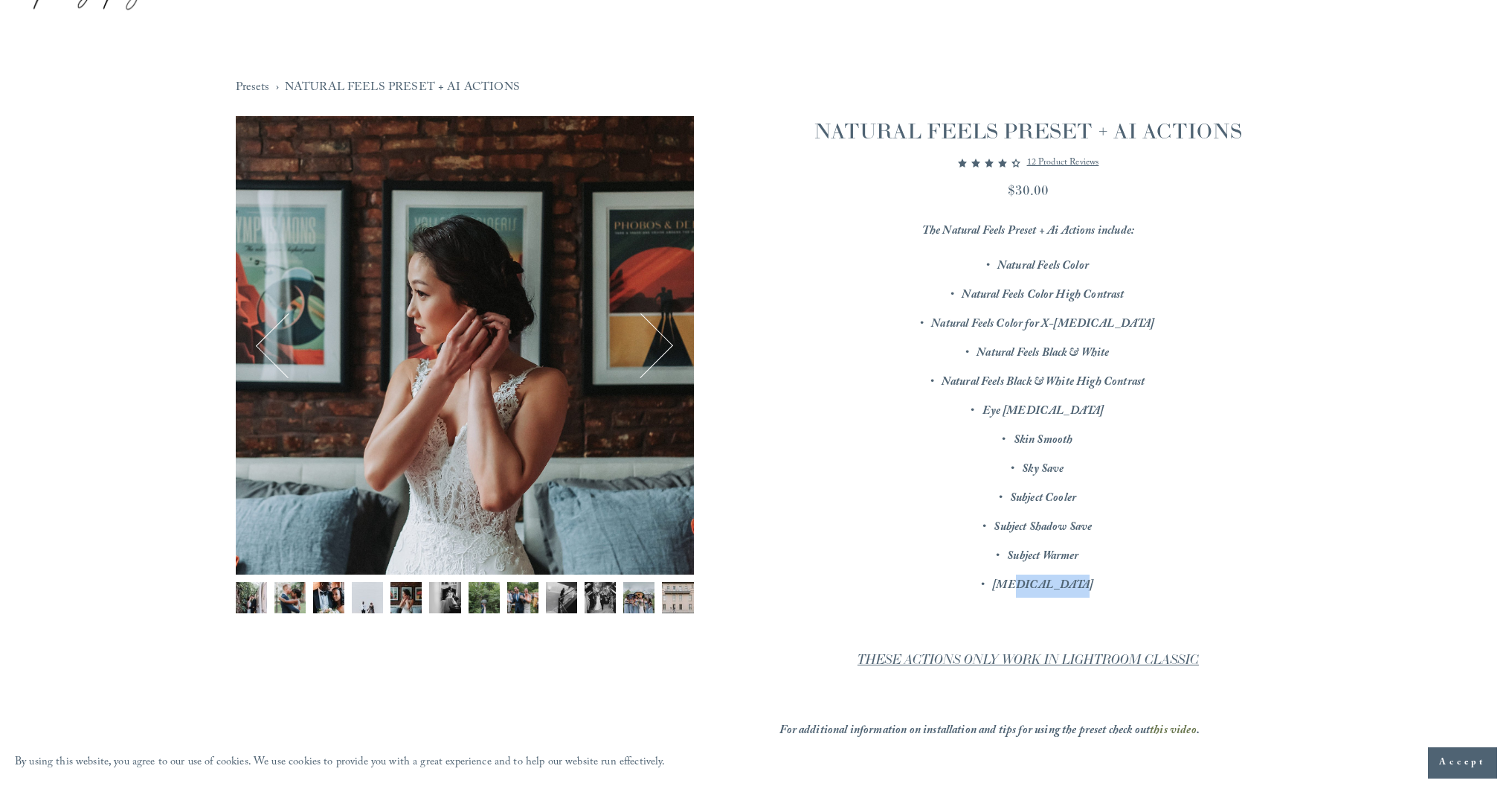
click at [669, 347] on button "Next" at bounding box center [641, 345] width 60 height 60
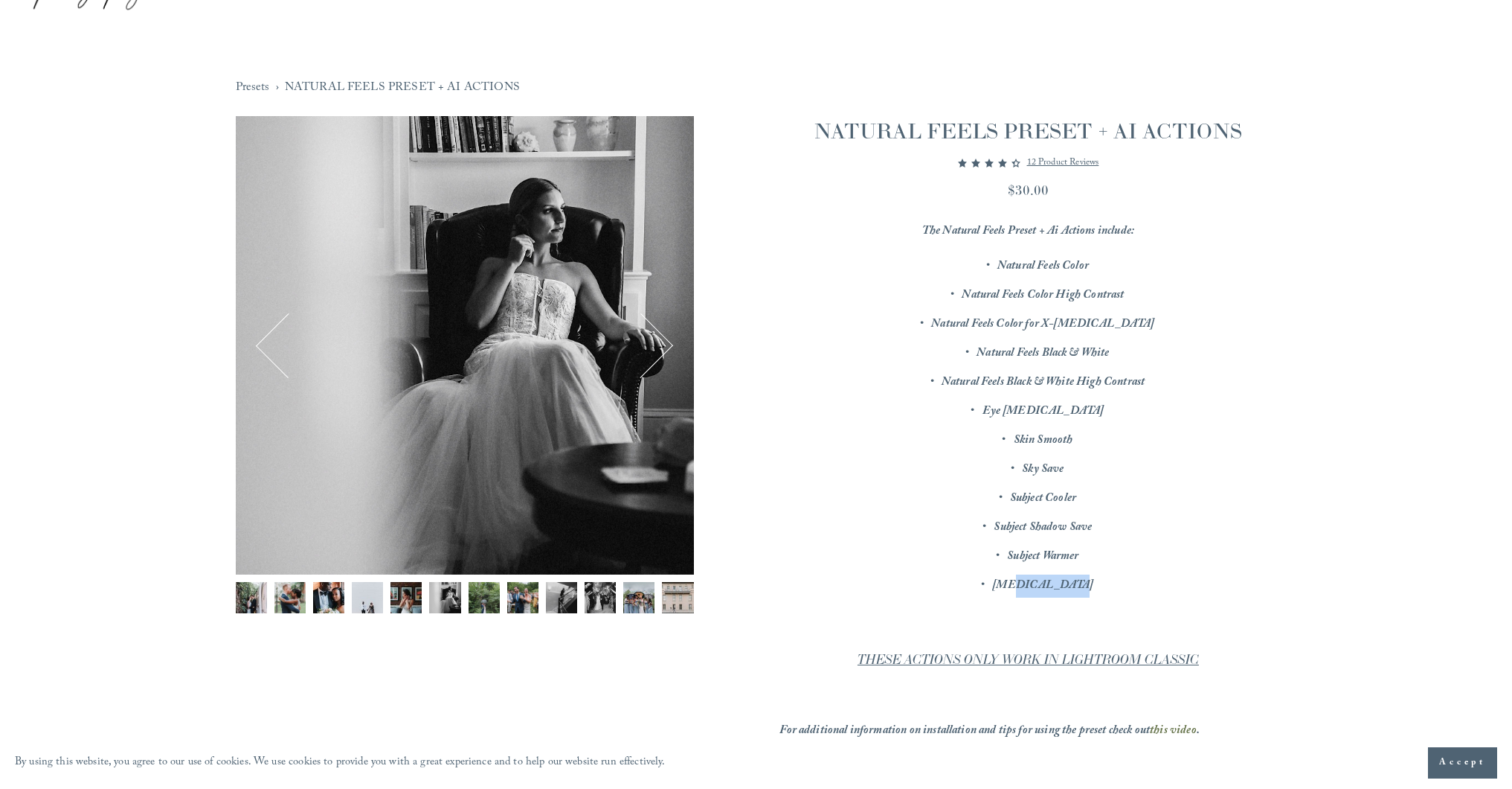
click at [669, 347] on button "Next" at bounding box center [641, 345] width 60 height 60
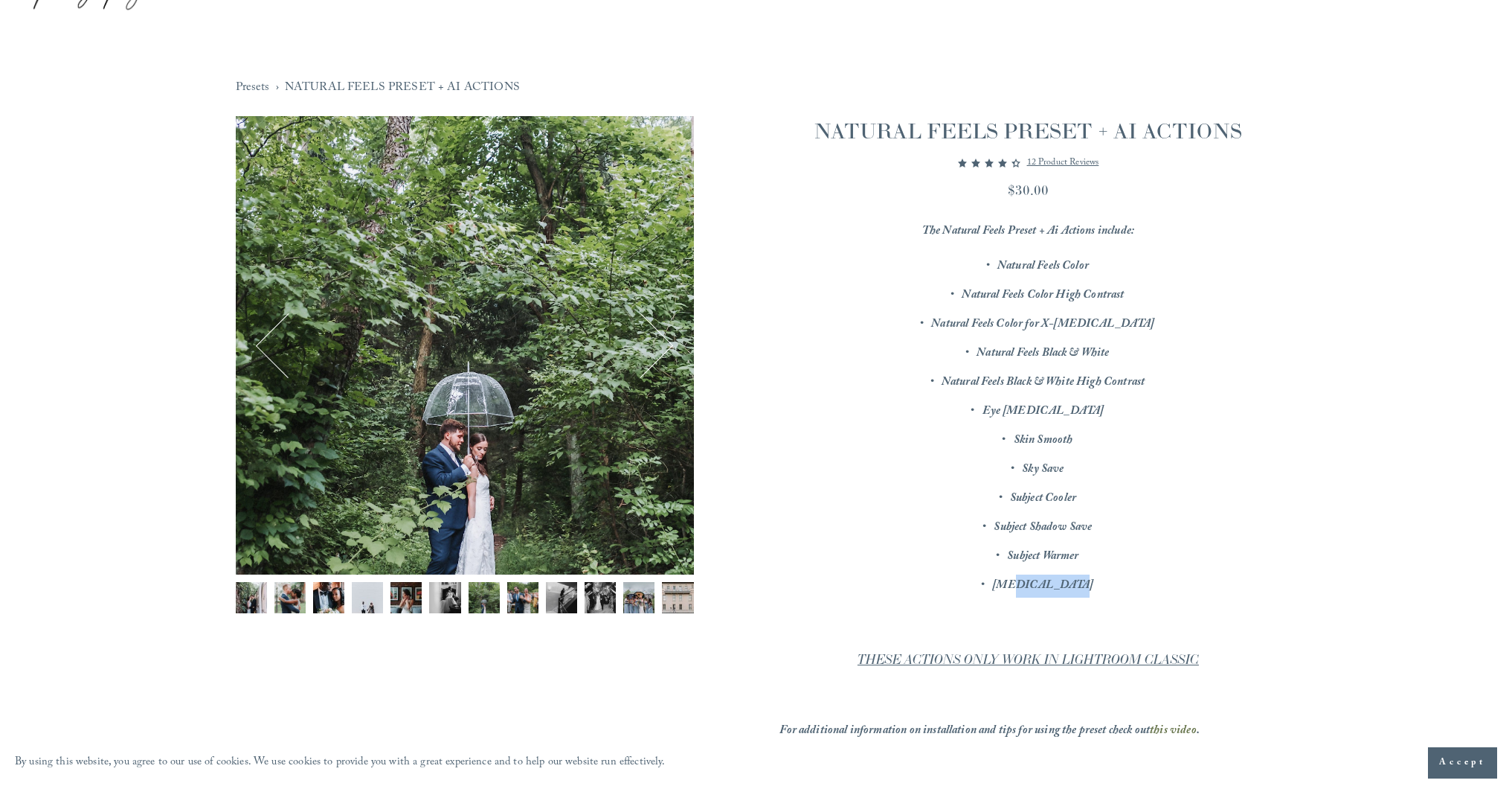
click at [669, 347] on button "Next" at bounding box center [641, 345] width 60 height 60
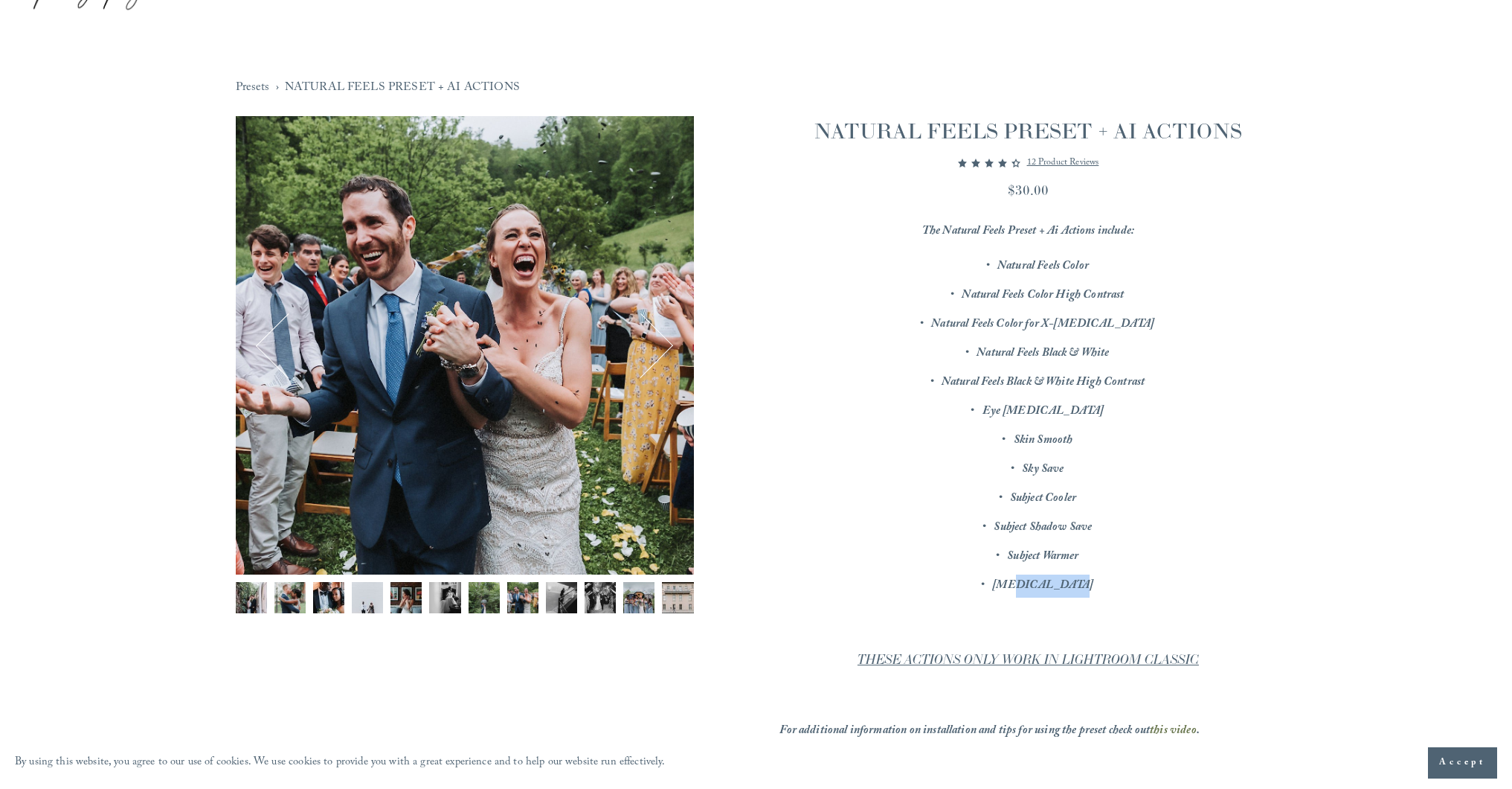
click at [669, 347] on button "Next" at bounding box center [641, 345] width 60 height 60
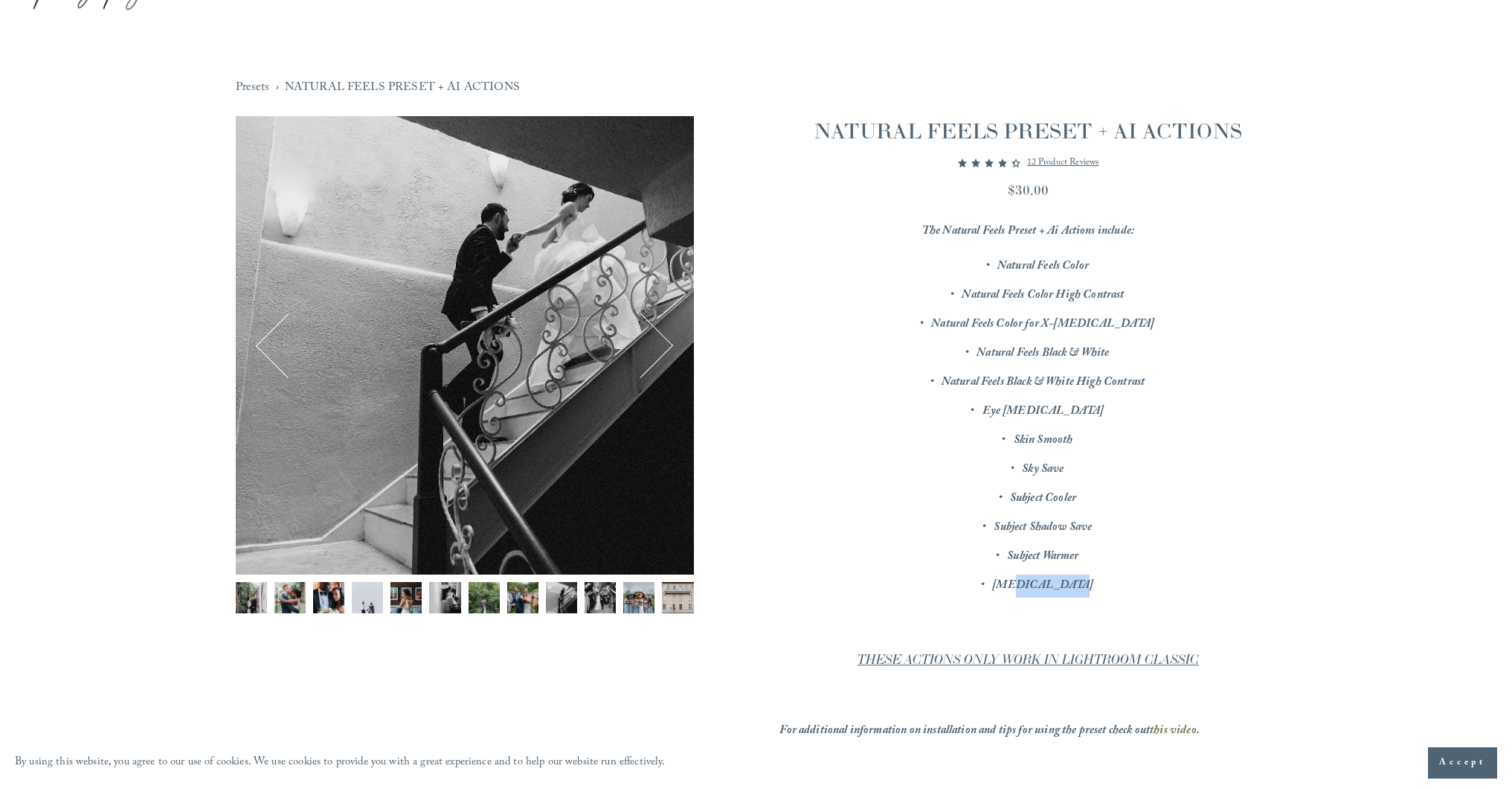
click at [263, 360] on button "Previous" at bounding box center [288, 345] width 60 height 60
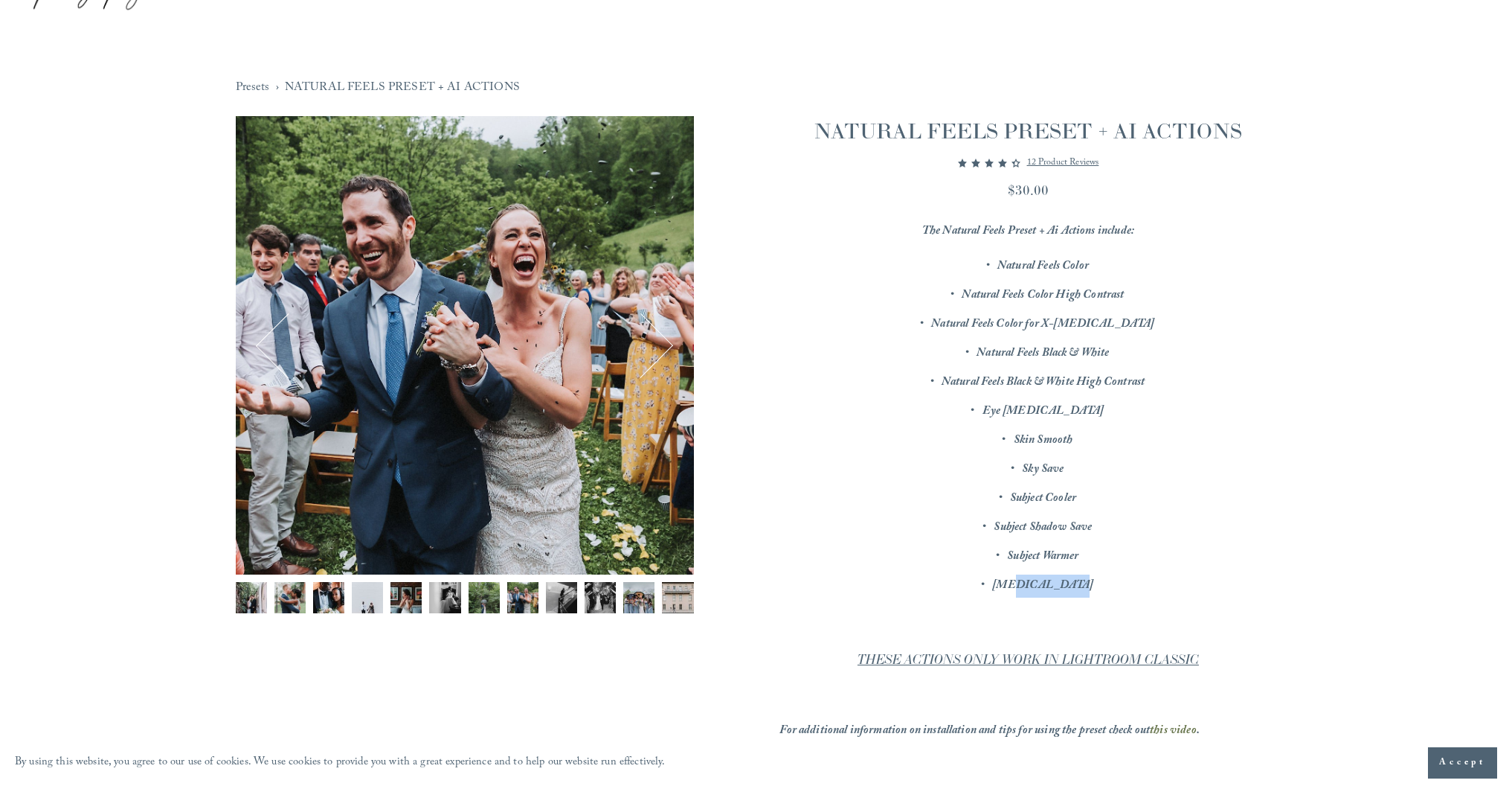
click at [665, 355] on button "Next" at bounding box center [641, 345] width 60 height 60
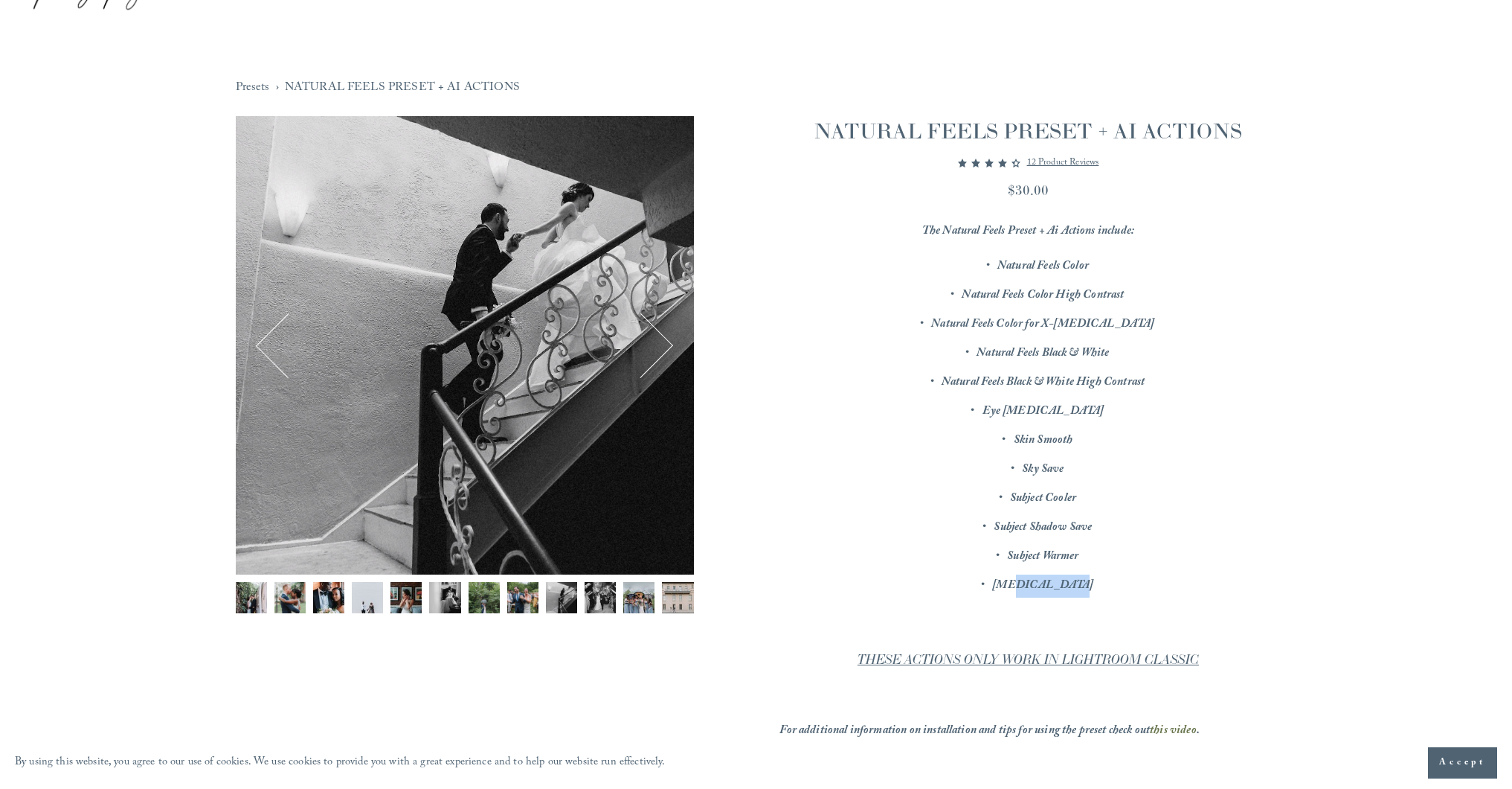
click at [665, 355] on button "Next" at bounding box center [641, 345] width 60 height 60
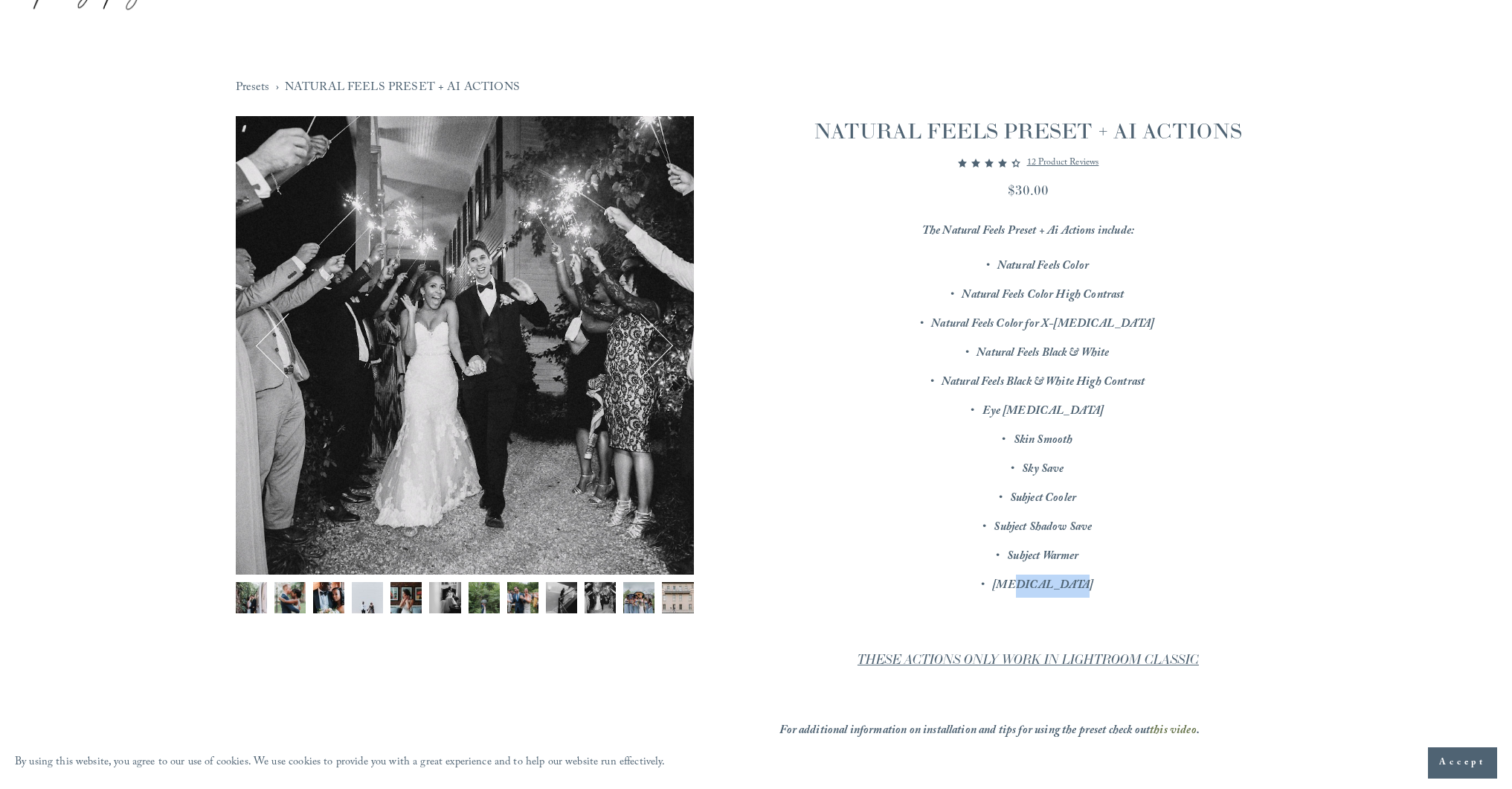
click at [665, 355] on button "Next" at bounding box center [641, 345] width 60 height 60
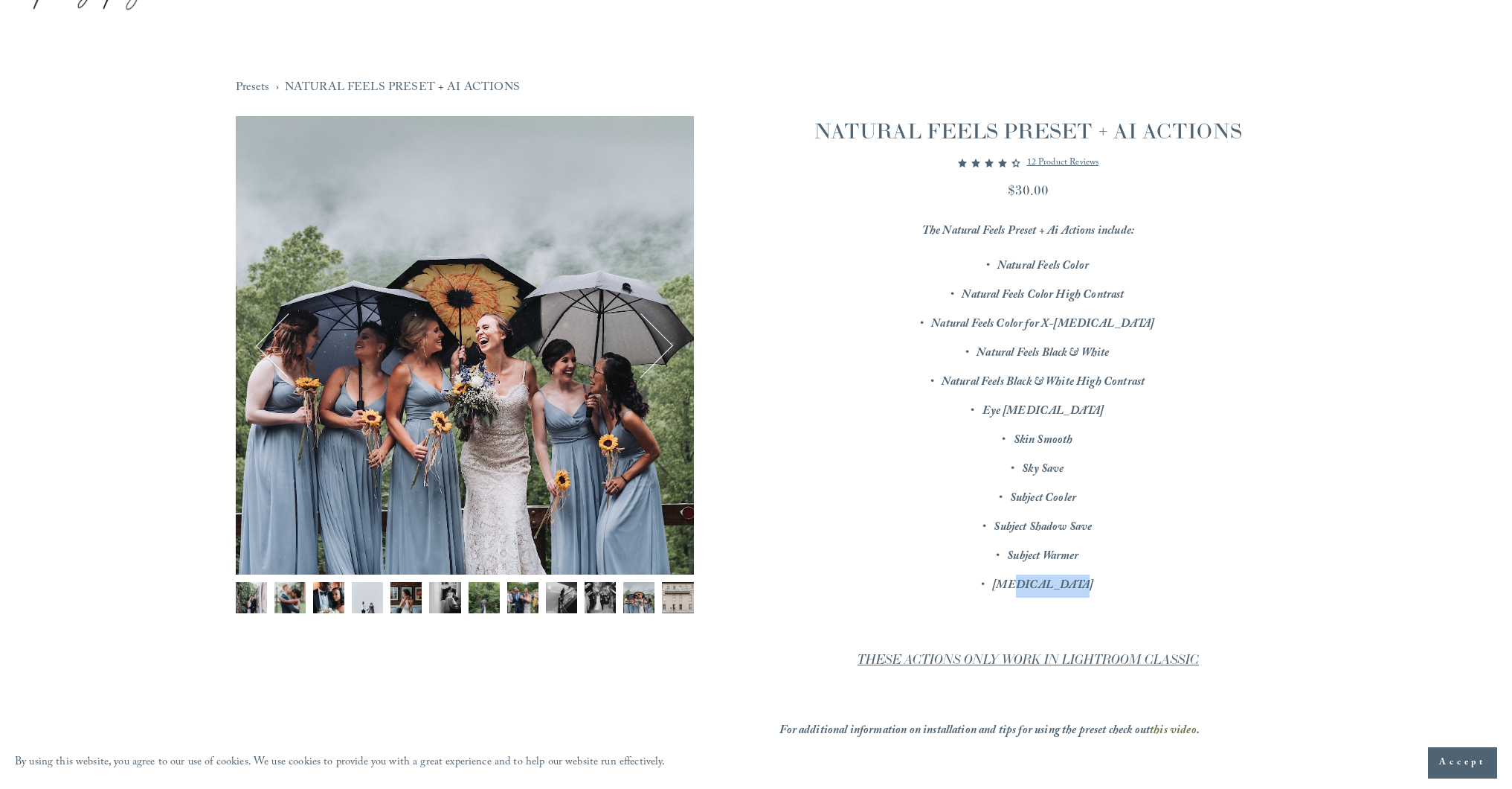
click at [665, 355] on button "Next" at bounding box center [641, 345] width 60 height 60
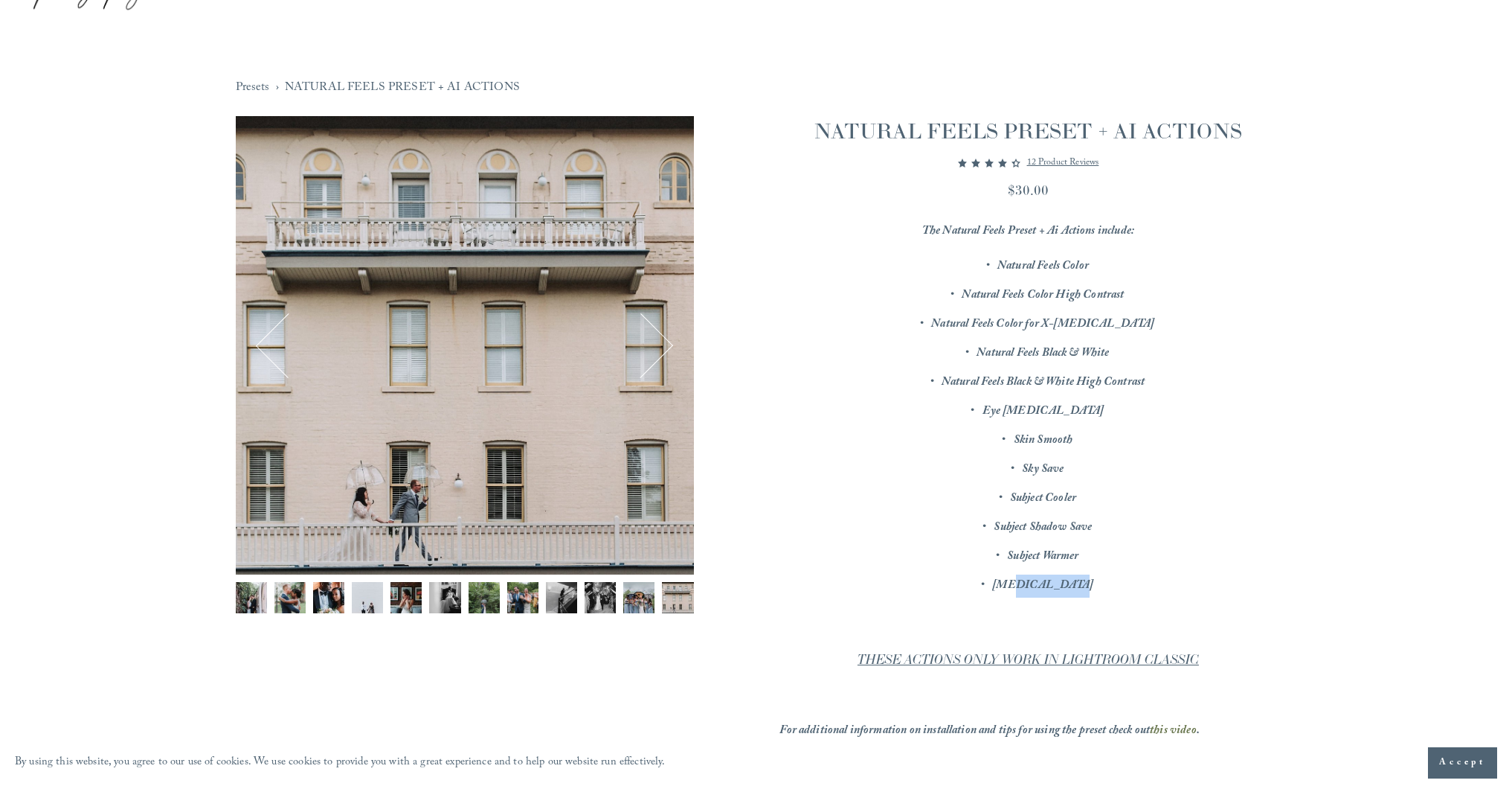
click at [665, 355] on button "Next" at bounding box center [641, 345] width 60 height 60
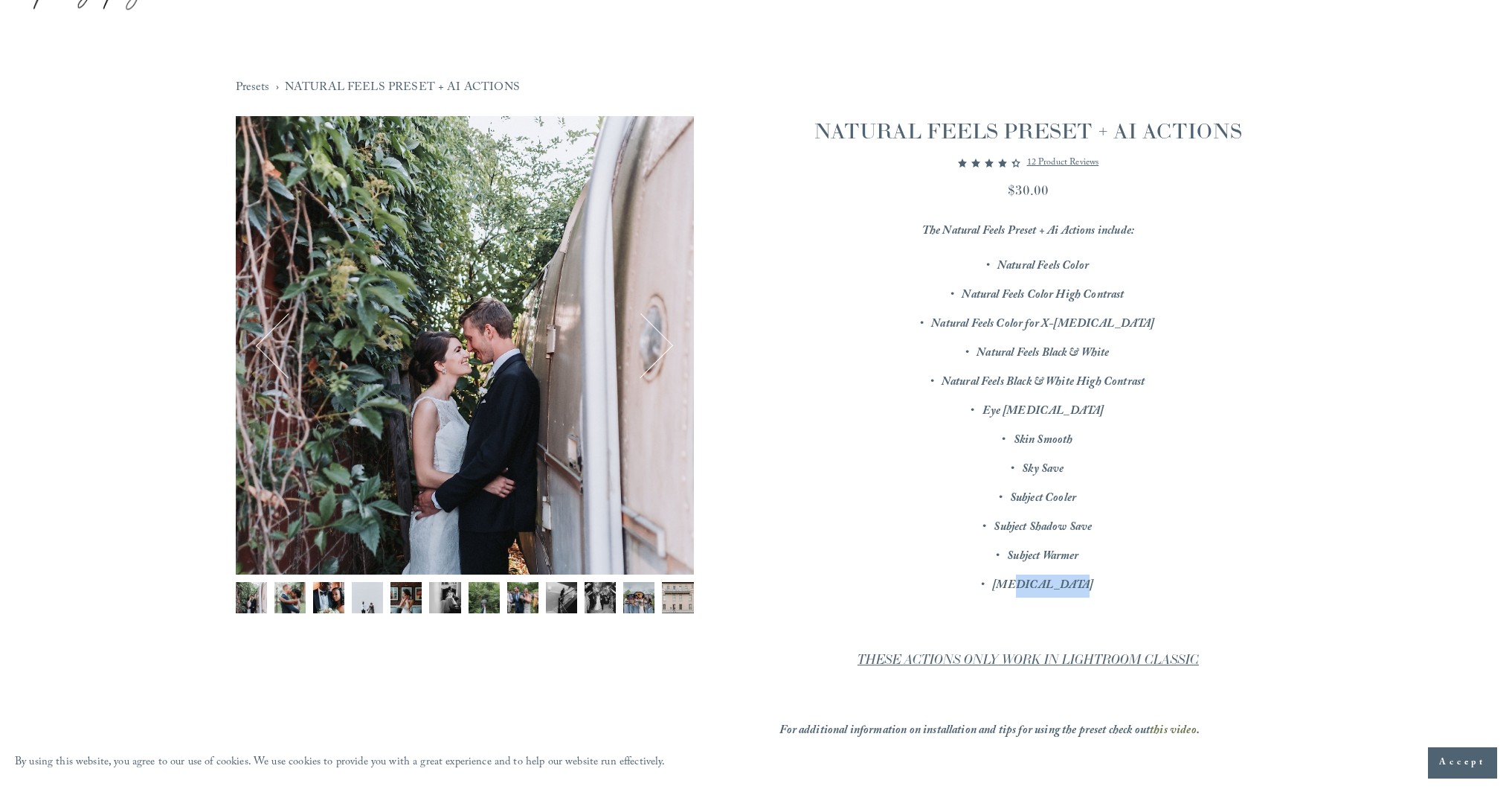
click at [665, 355] on button "Next" at bounding box center [641, 345] width 60 height 60
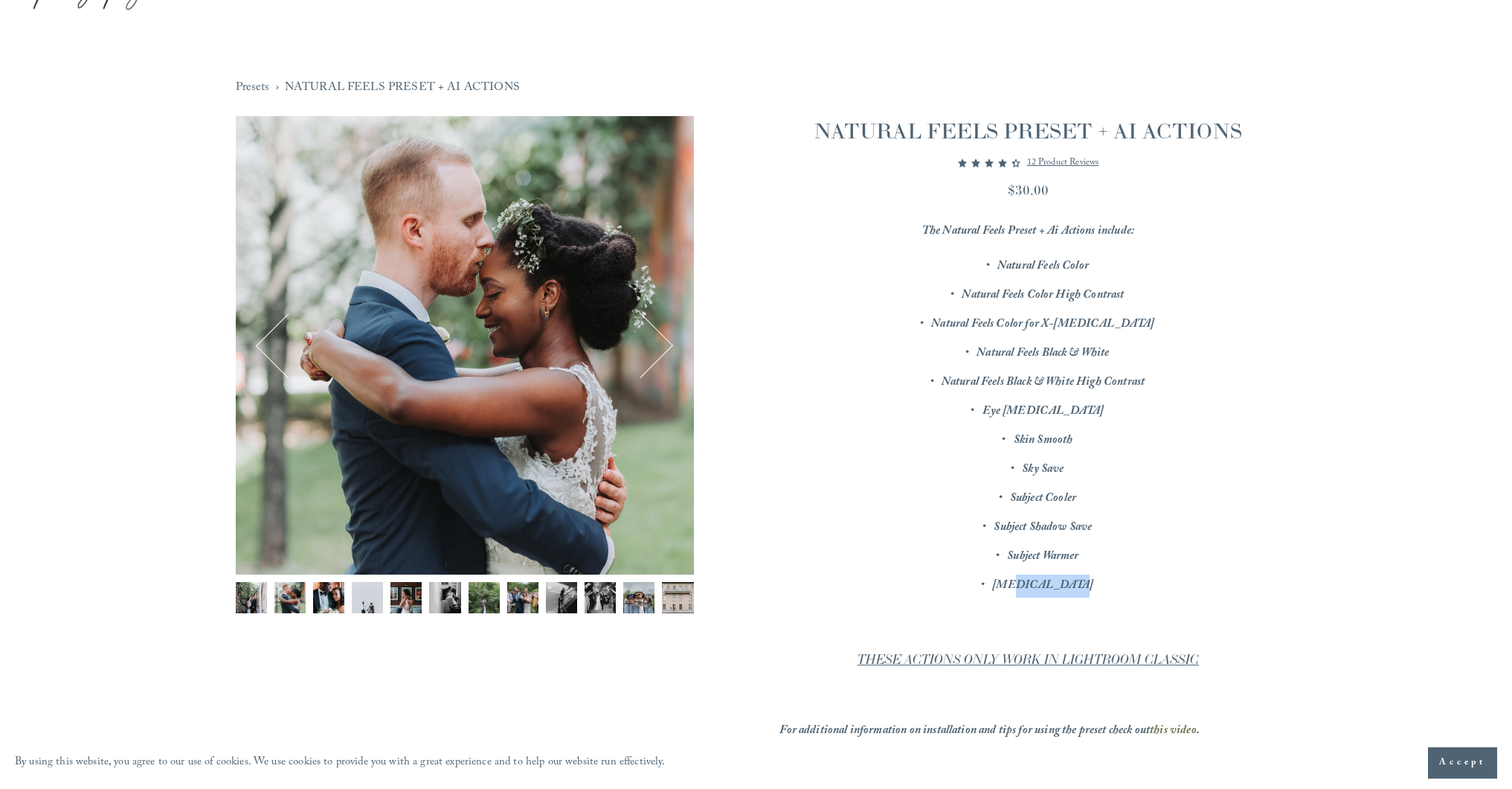
click at [665, 355] on button "Next" at bounding box center [641, 345] width 60 height 60
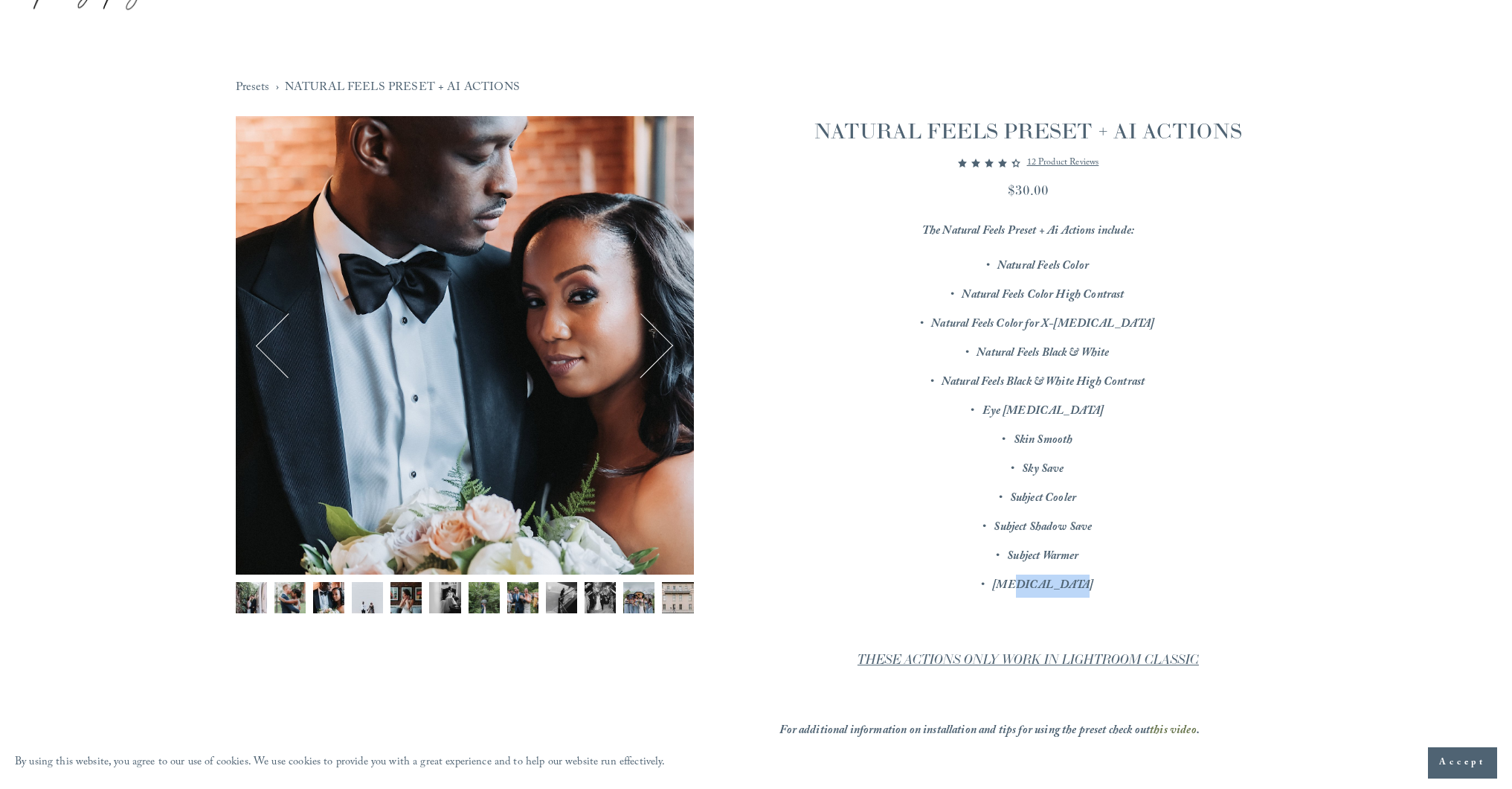
click at [665, 355] on button "Next" at bounding box center [641, 345] width 60 height 60
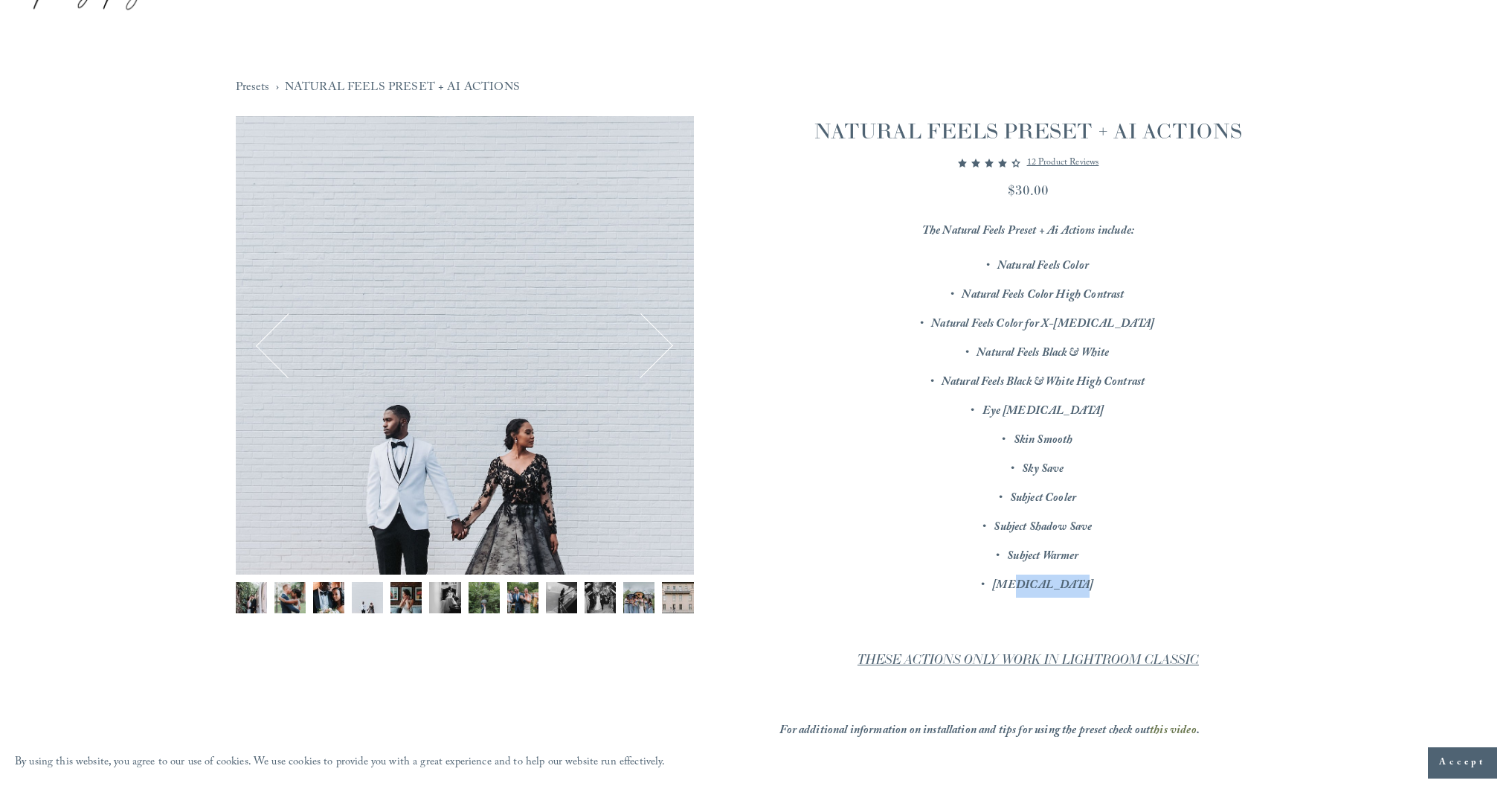
click at [665, 355] on button "Next" at bounding box center [641, 345] width 60 height 60
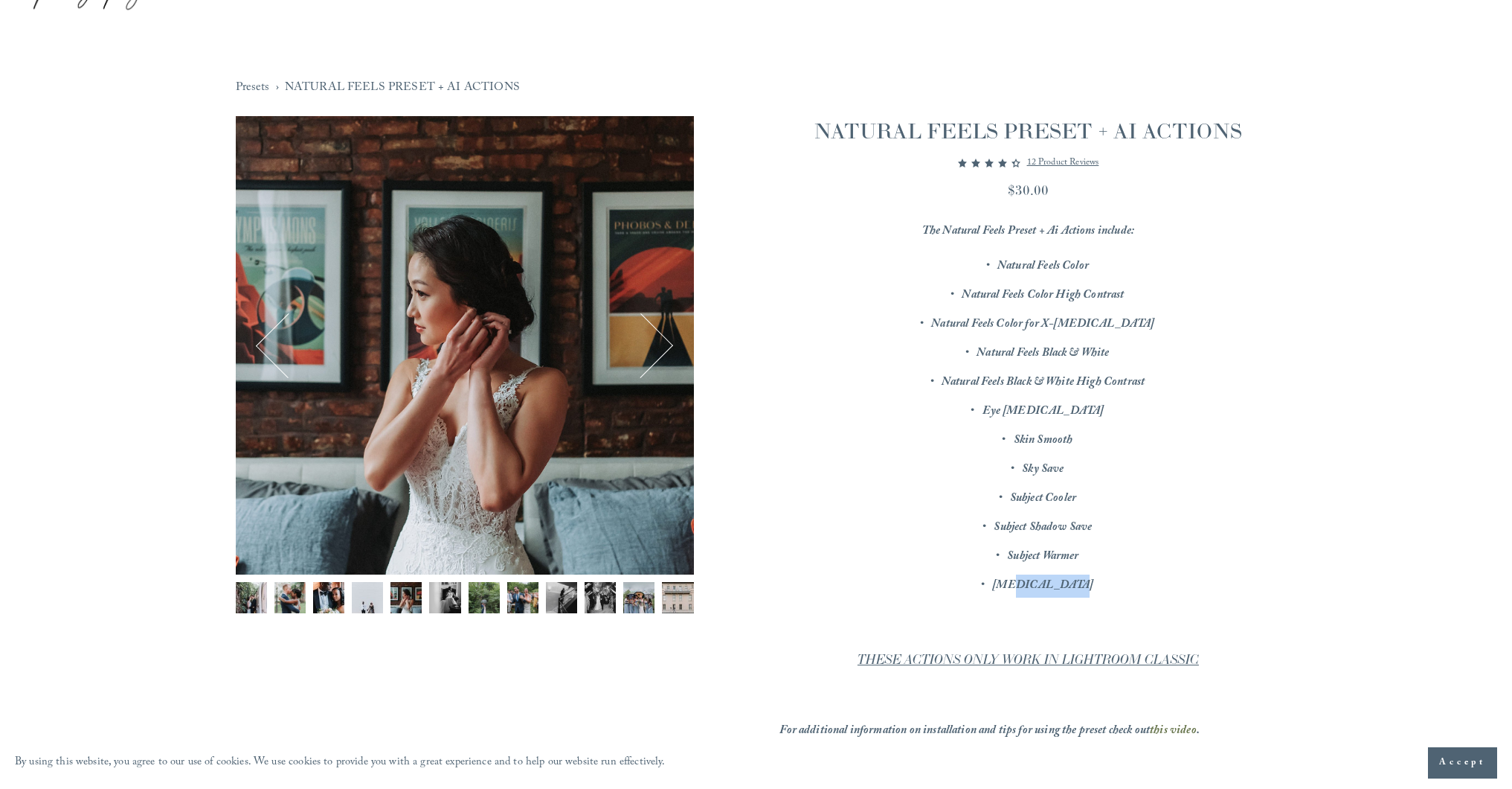
click at [665, 355] on button "Next" at bounding box center [641, 345] width 60 height 60
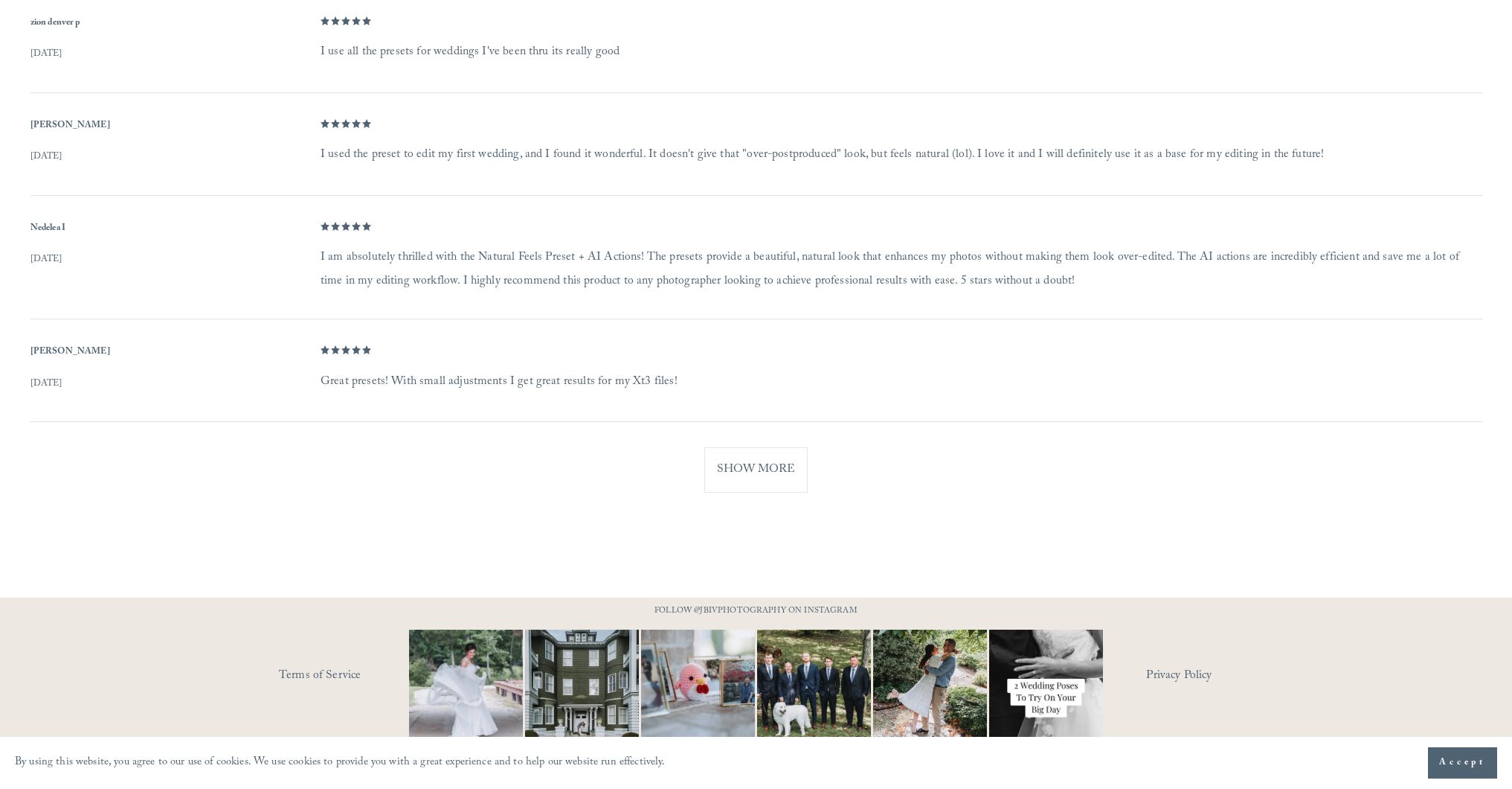
scroll to position [1387, 0]
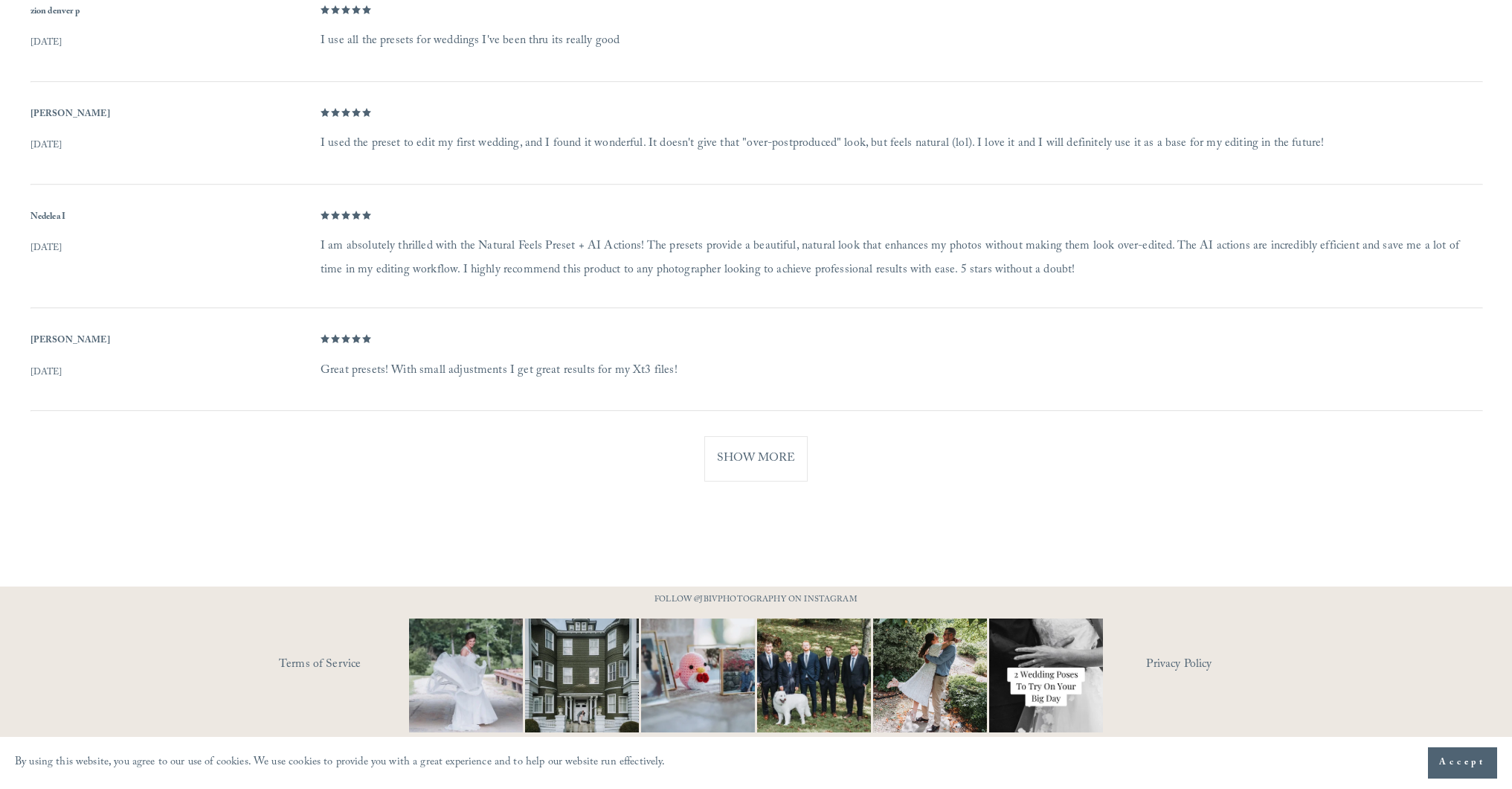
click at [744, 455] on button "Show More" at bounding box center [756, 459] width 103 height 45
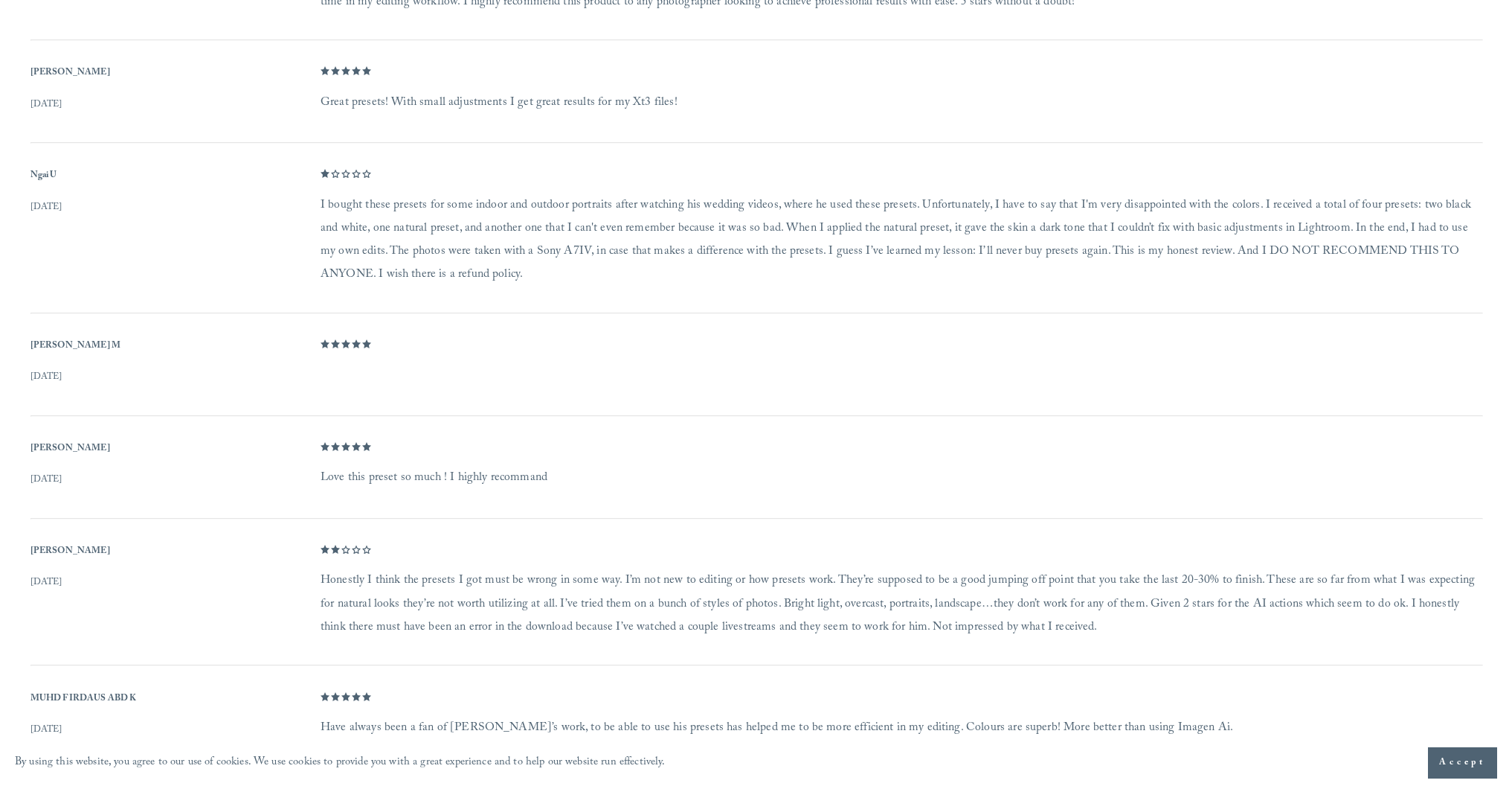
scroll to position [1660, 0]
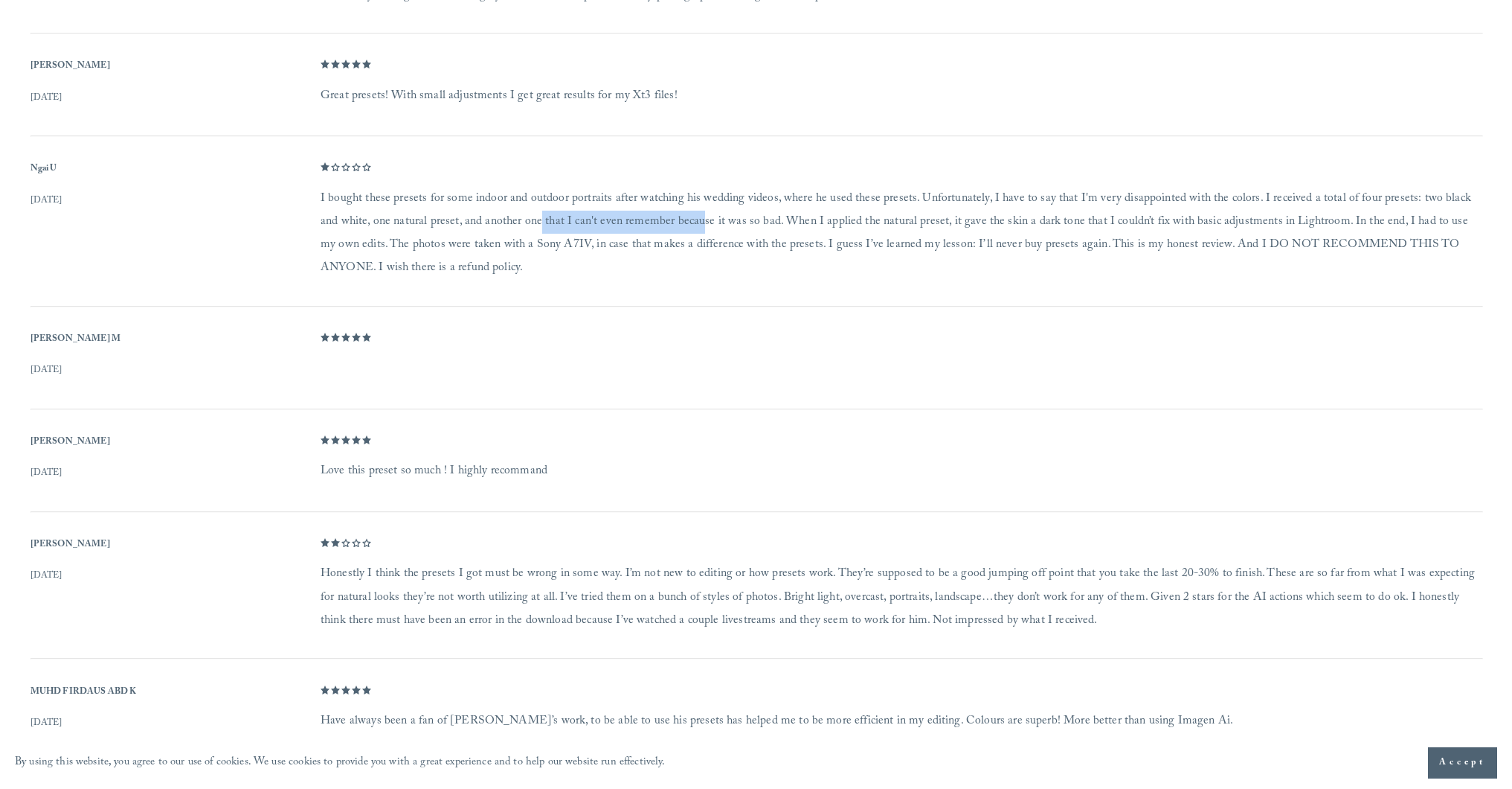
drag, startPoint x: 591, startPoint y: 225, endPoint x: 695, endPoint y: 226, distance: 104.0
click at [684, 226] on dd "I bought these presets for some indoor and outdoor portraits after watching his…" at bounding box center [900, 234] width 1161 height 93
drag, startPoint x: 719, startPoint y: 226, endPoint x: 864, endPoint y: 234, distance: 145.2
click at [849, 229] on dd "I bought these presets for some indoor and outdoor portraits after watching his…" at bounding box center [900, 234] width 1161 height 93
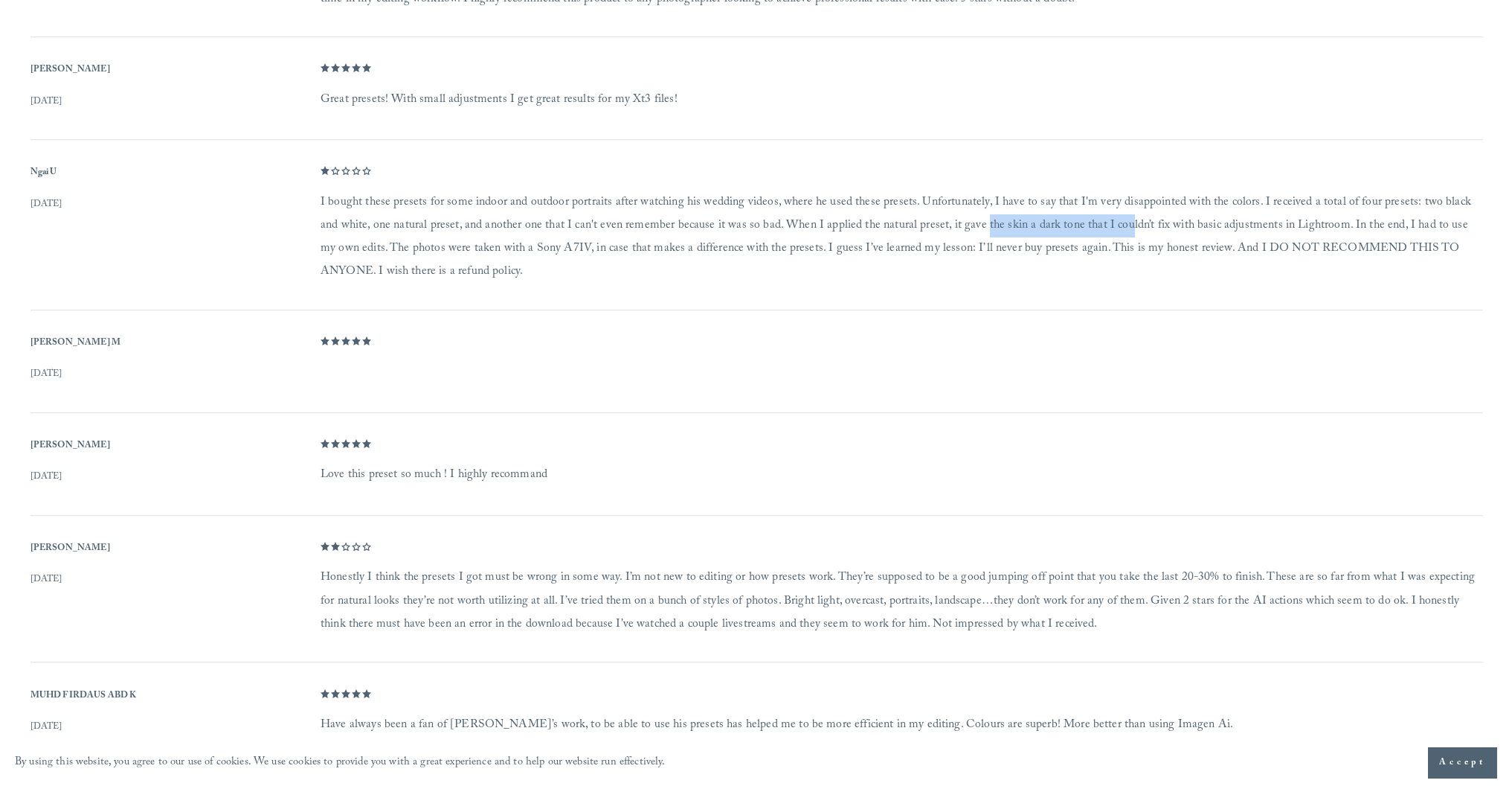
drag, startPoint x: 953, startPoint y: 232, endPoint x: 1101, endPoint y: 237, distance: 148.1
click at [1099, 237] on dd "I bought these presets for some indoor and outdoor portraits after watching his…" at bounding box center [900, 238] width 1161 height 93
drag, startPoint x: 1214, startPoint y: 226, endPoint x: 1227, endPoint y: 229, distance: 13.3
click at [1227, 229] on dd "I bought these presets for some indoor and outdoor portraits after watching his…" at bounding box center [900, 238] width 1161 height 93
drag, startPoint x: 1291, startPoint y: 226, endPoint x: 1448, endPoint y: 230, distance: 157.1
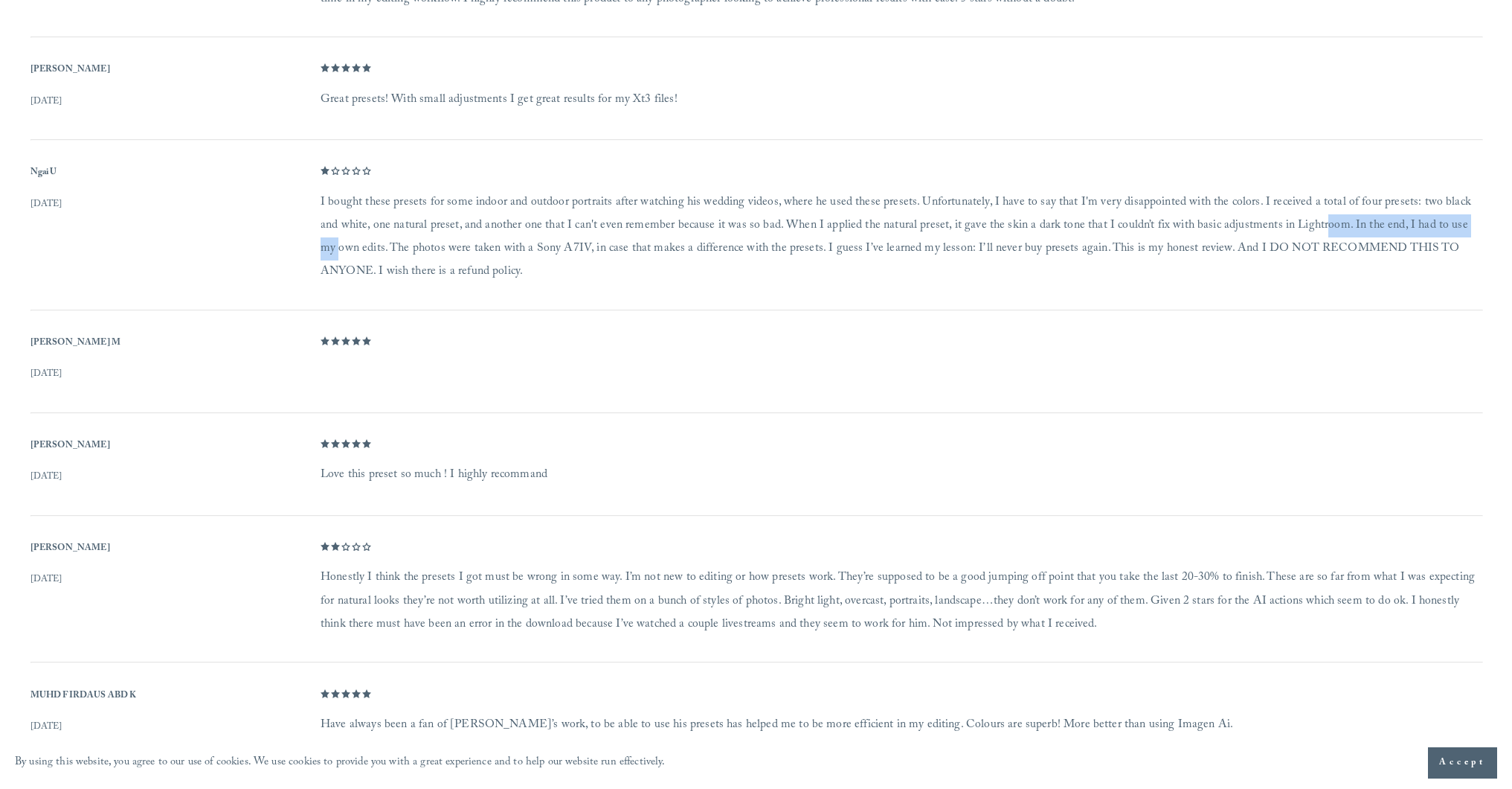
click at [1448, 230] on dd "I bought these presets for some indoor and outdoor portraits after watching his…" at bounding box center [900, 238] width 1161 height 93
drag, startPoint x: 344, startPoint y: 255, endPoint x: 503, endPoint y: 254, distance: 159.0
click at [503, 254] on dd "I bought these presets for some indoor and outdoor portraits after watching his…" at bounding box center [900, 238] width 1161 height 93
drag, startPoint x: 566, startPoint y: 251, endPoint x: 750, endPoint y: 262, distance: 184.3
click at [750, 262] on dd "I bought these presets for some indoor and outdoor portraits after watching his…" at bounding box center [900, 238] width 1161 height 93
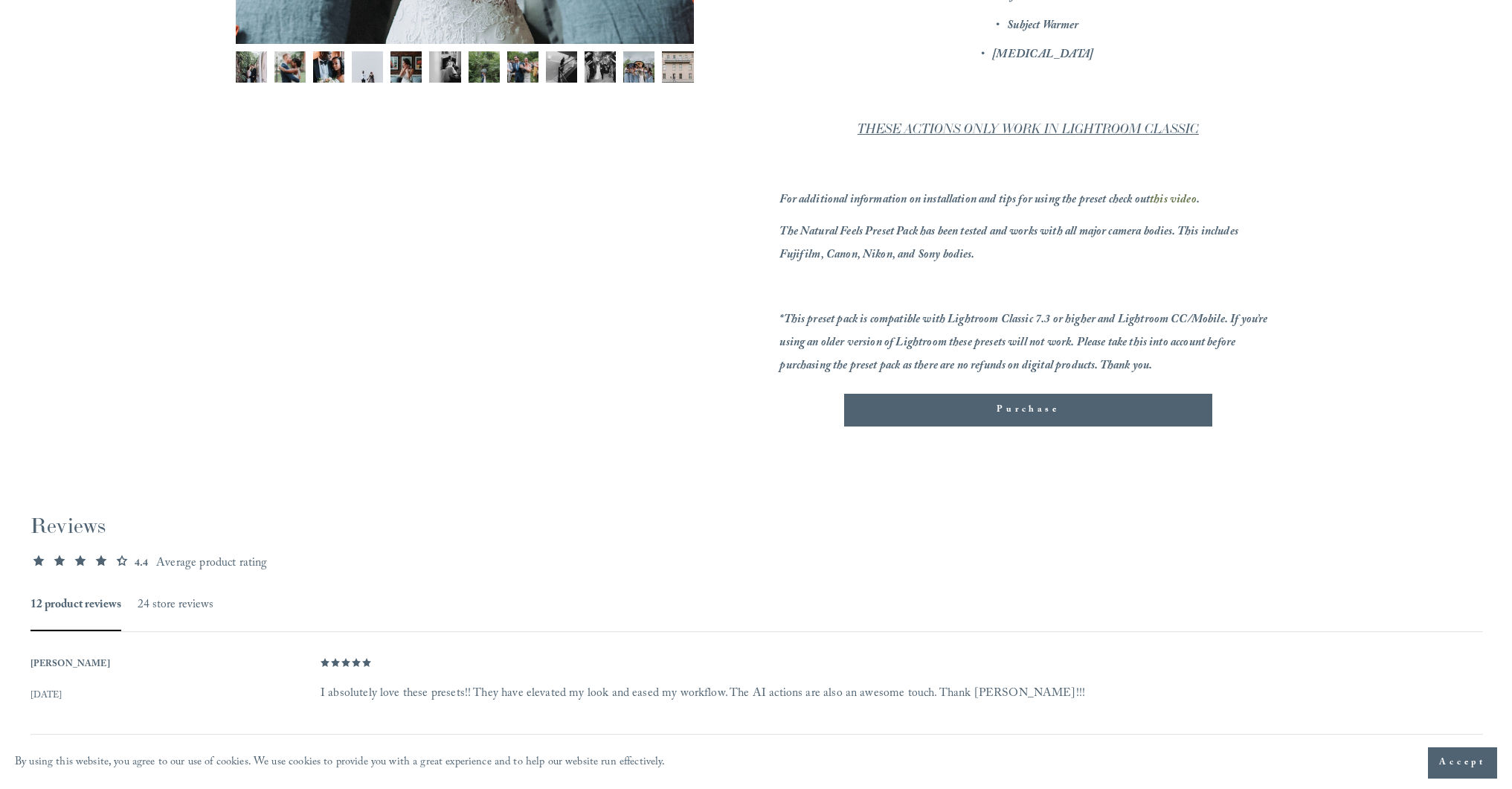
scroll to position [0, 0]
